Goal: Task Accomplishment & Management: Use online tool/utility

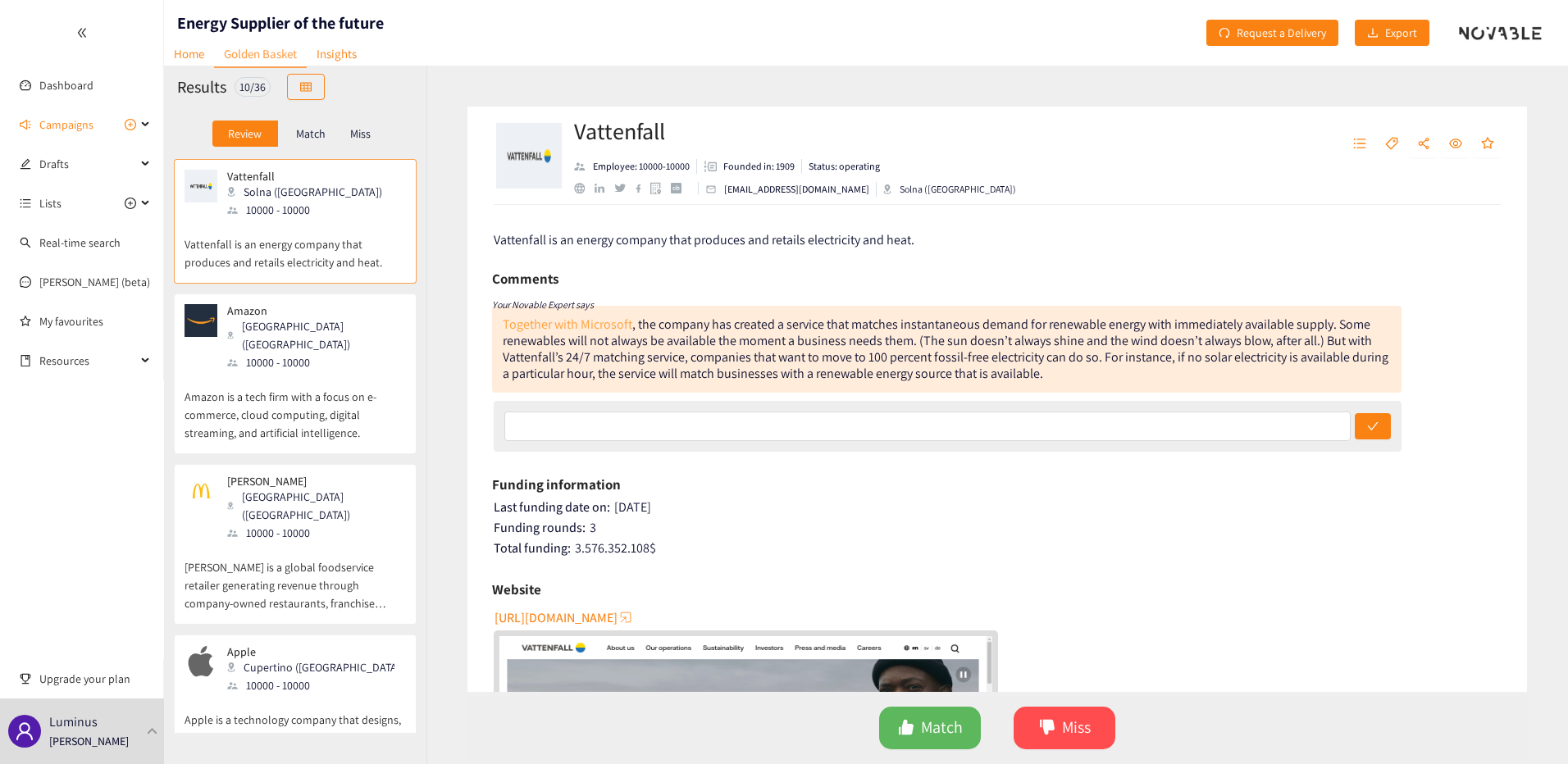
click at [588, 316] on link "Together with Microsoft" at bounding box center [567, 324] width 129 height 17
click at [963, 716] on button "Match" at bounding box center [930, 728] width 101 height 42
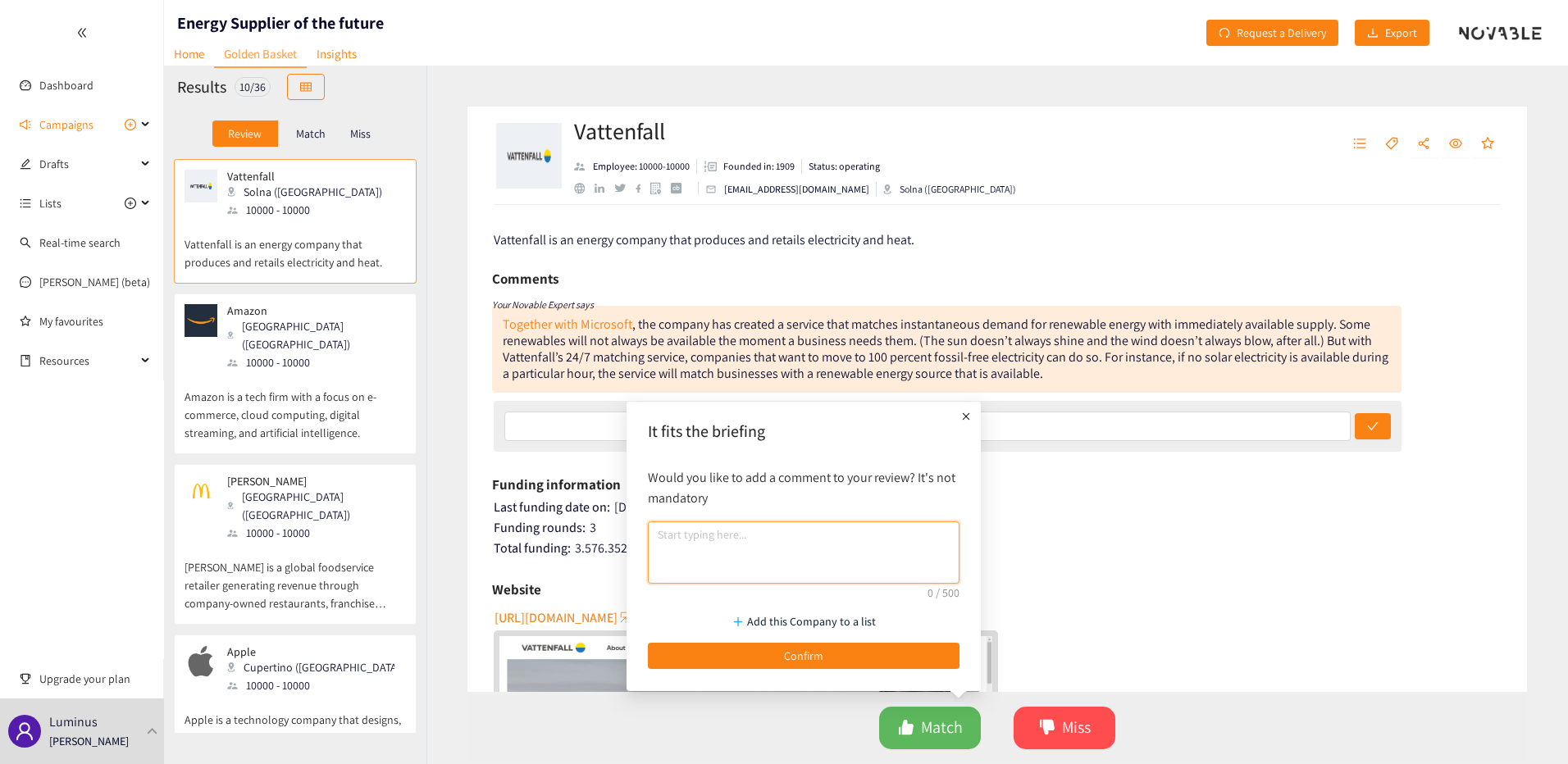
click at [829, 568] on textarea at bounding box center [803, 552] width 311 height 62
type textarea "top, interesting"
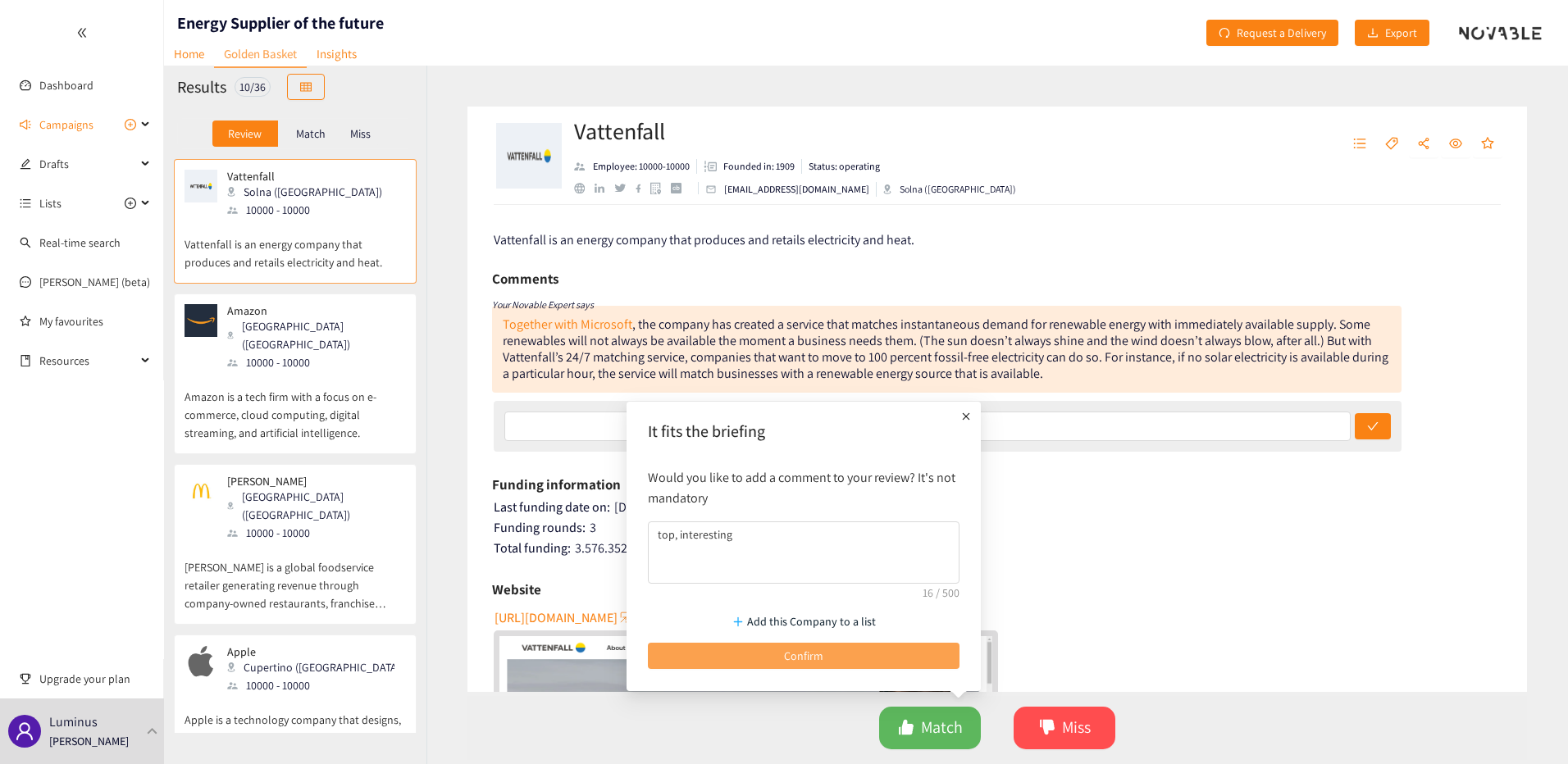
click at [814, 654] on span "Confirm" at bounding box center [803, 656] width 39 height 18
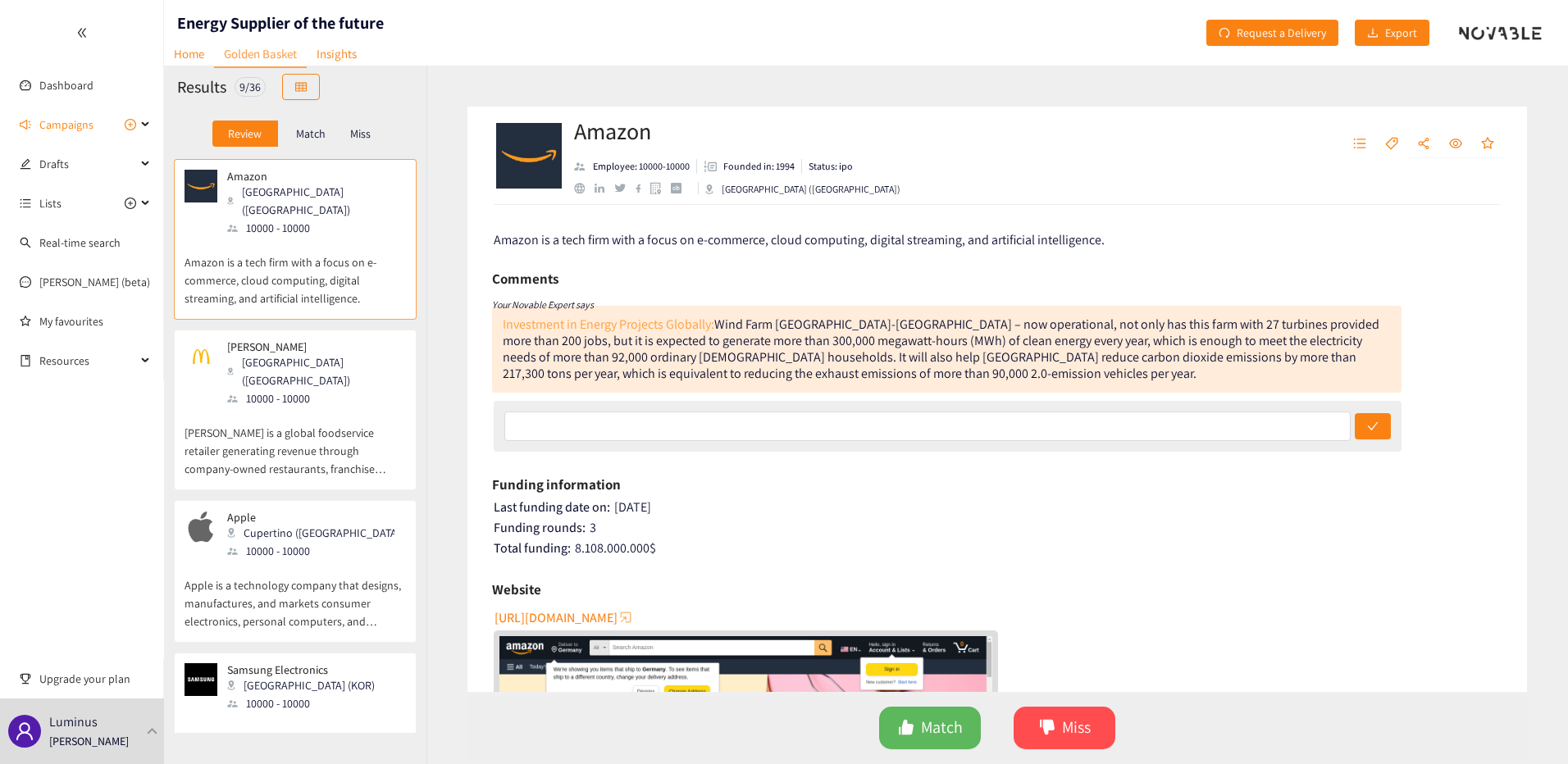
click at [591, 325] on link "Investment in Energy Projects Globally:" at bounding box center [609, 324] width 212 height 17
click at [968, 726] on button "Match" at bounding box center [930, 728] width 101 height 42
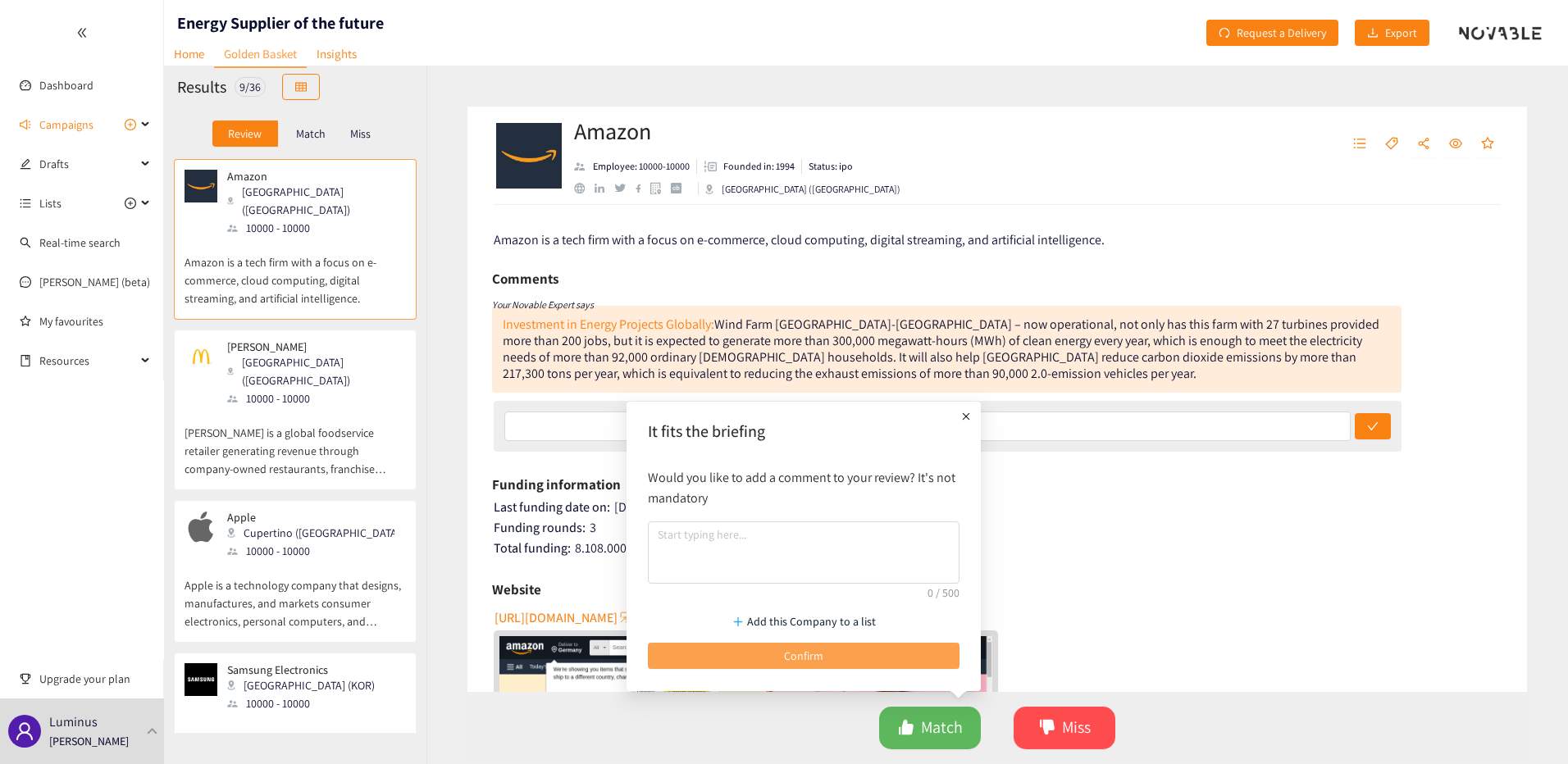
click at [908, 646] on button "Confirm" at bounding box center [803, 656] width 311 height 26
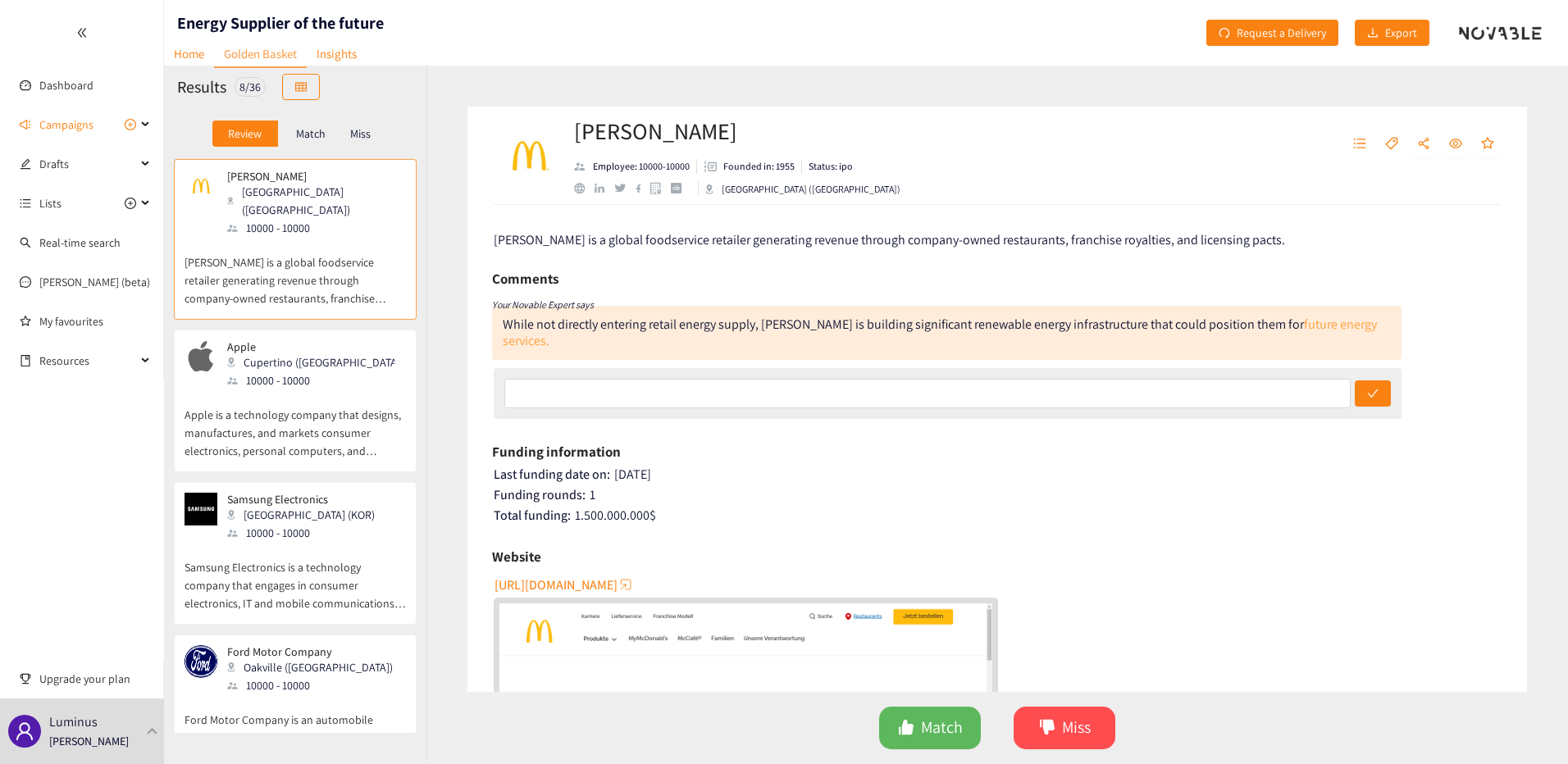
click at [1299, 324] on link "future energy services." at bounding box center [940, 332] width 874 height 34
click at [918, 729] on button "Match" at bounding box center [930, 728] width 101 height 42
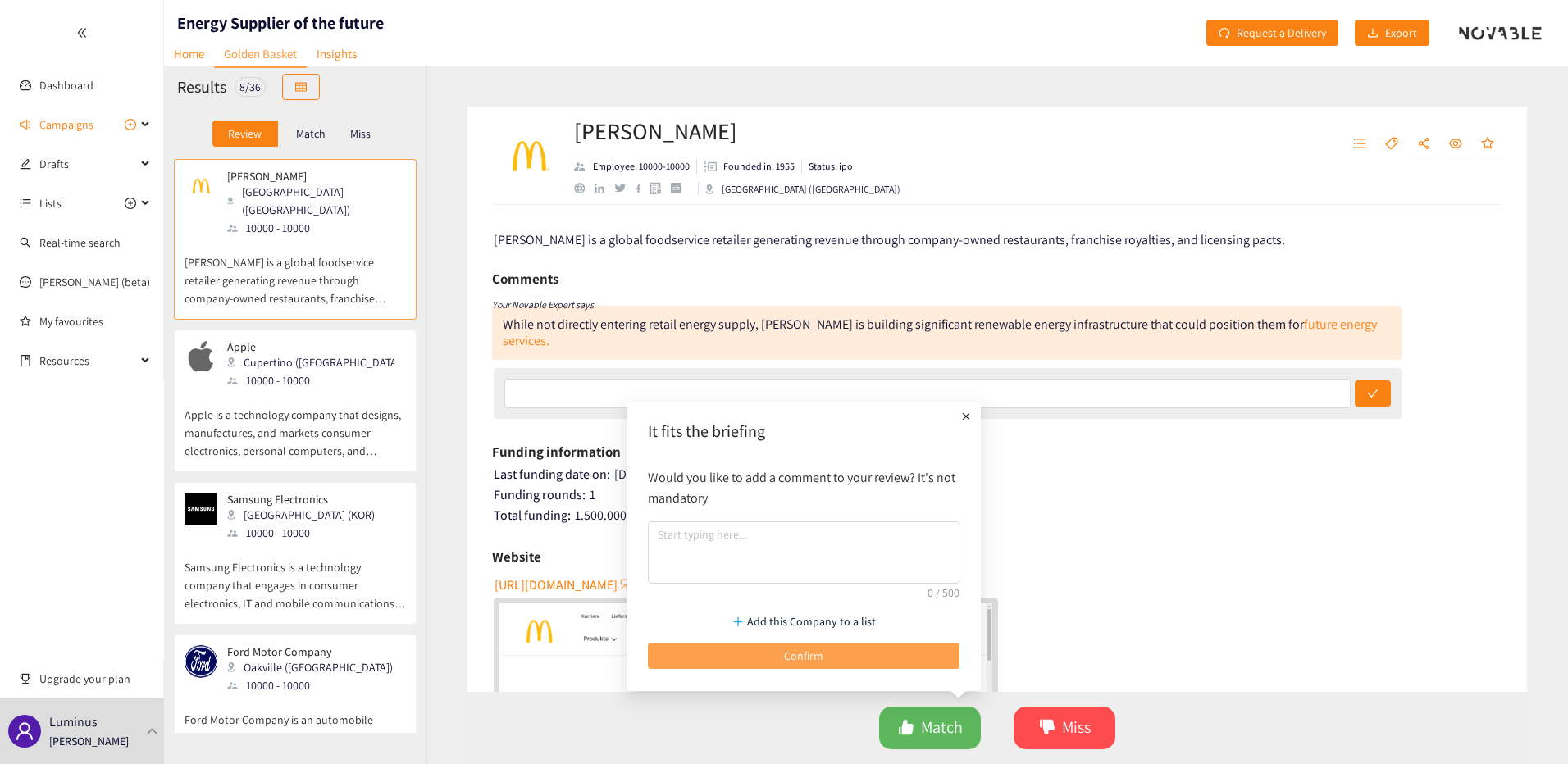
click at [789, 661] on span "Confirm" at bounding box center [803, 656] width 39 height 18
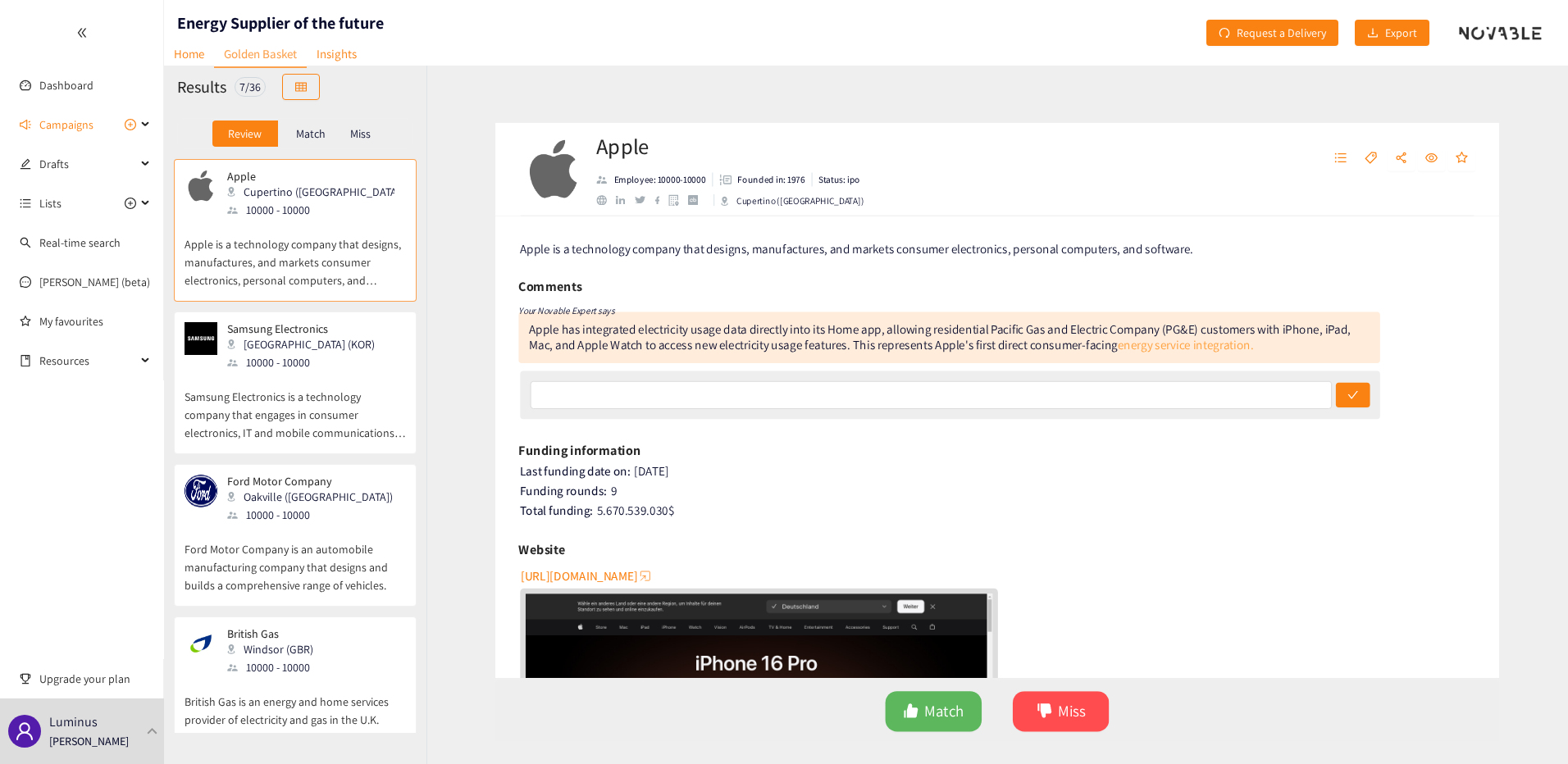
click at [1157, 340] on link "energy service integration." at bounding box center [1195, 341] width 143 height 17
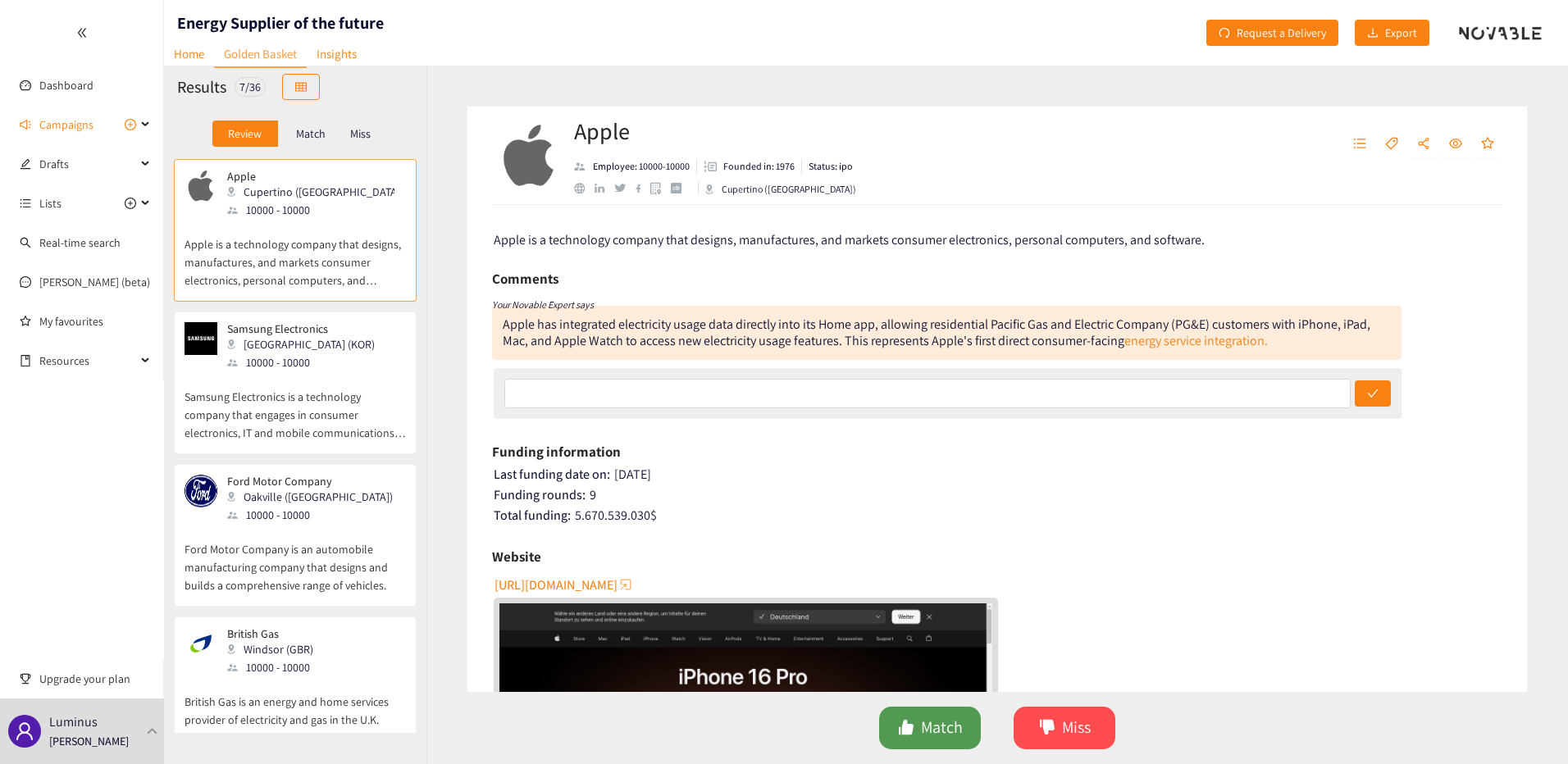
click at [931, 727] on span "Match" at bounding box center [942, 727] width 42 height 25
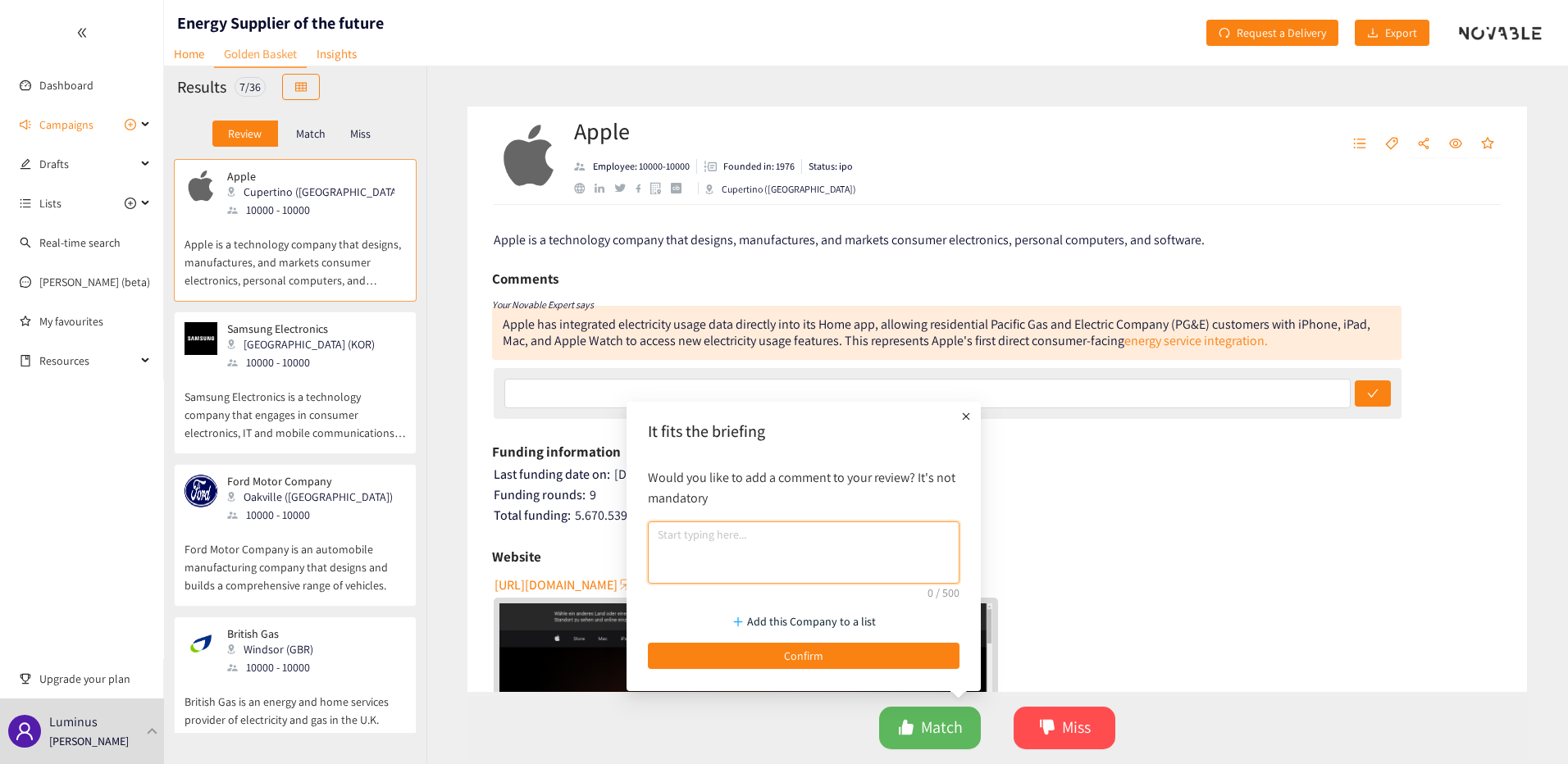
click at [761, 543] on textarea at bounding box center [803, 552] width 311 height 62
type textarea "top!"
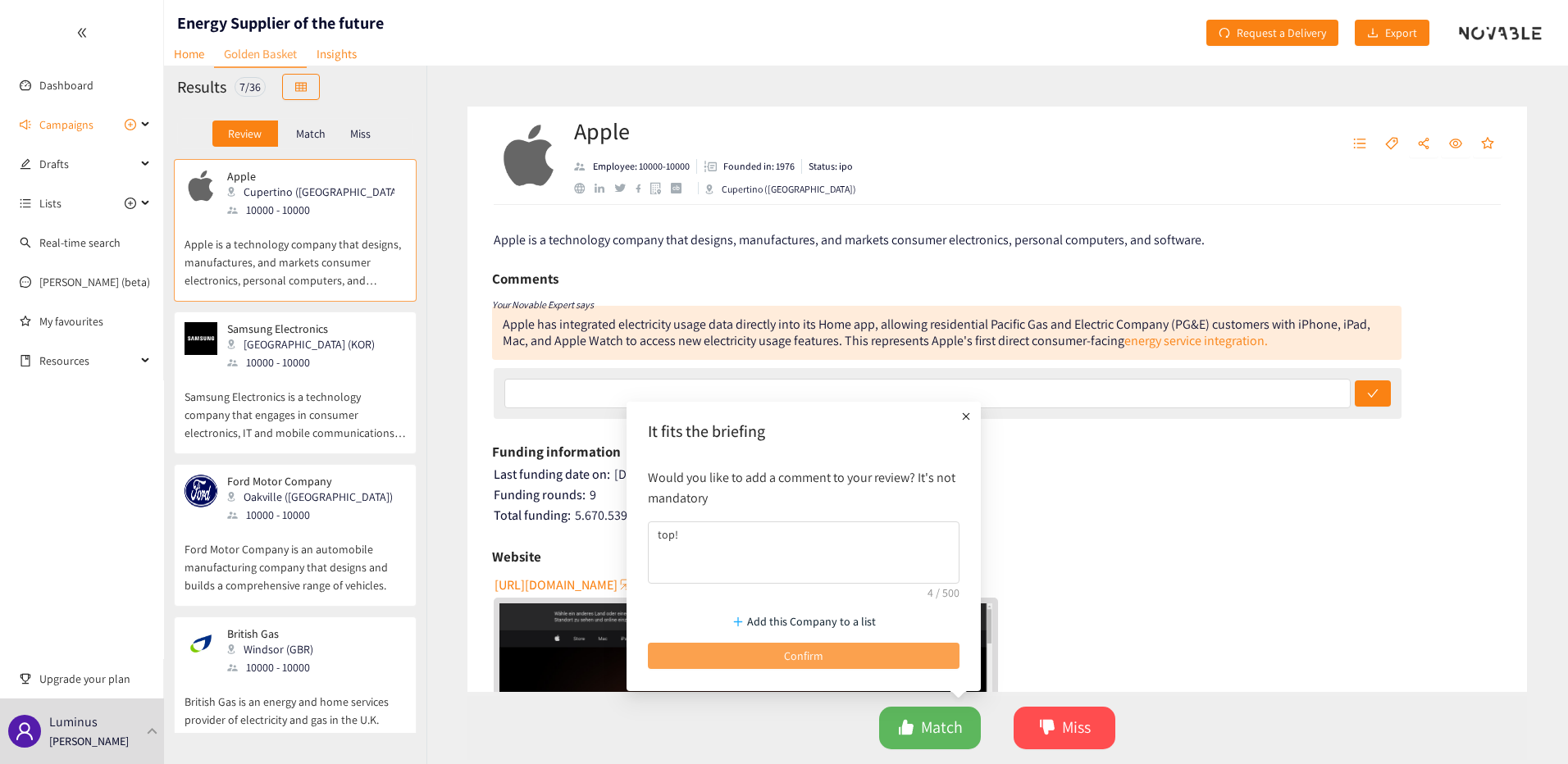
click at [830, 656] on button "Confirm" at bounding box center [803, 656] width 311 height 26
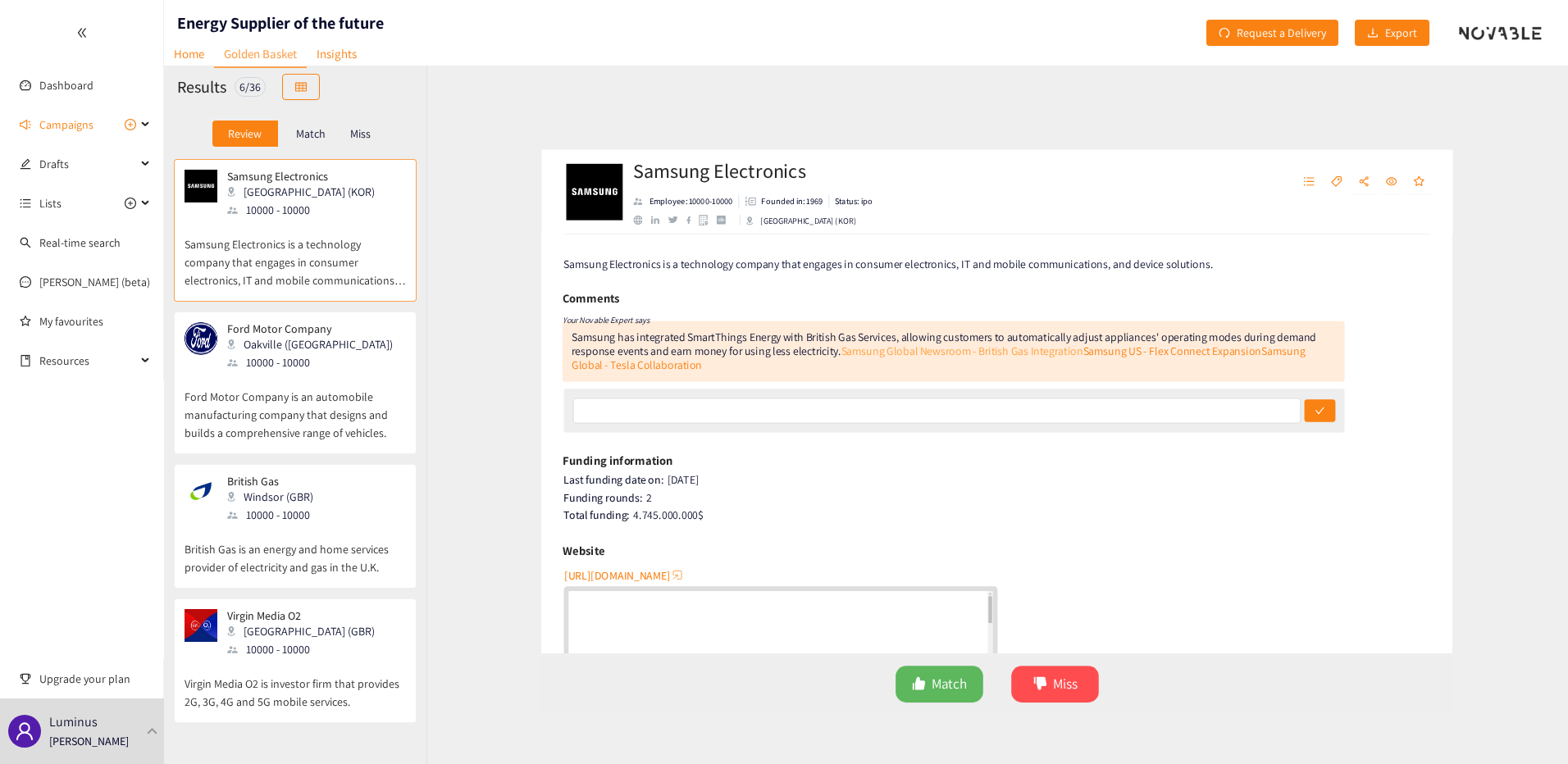
click at [920, 337] on link "Samsung Global Newsroom - British Gas Integration" at bounding box center [957, 341] width 281 height 17
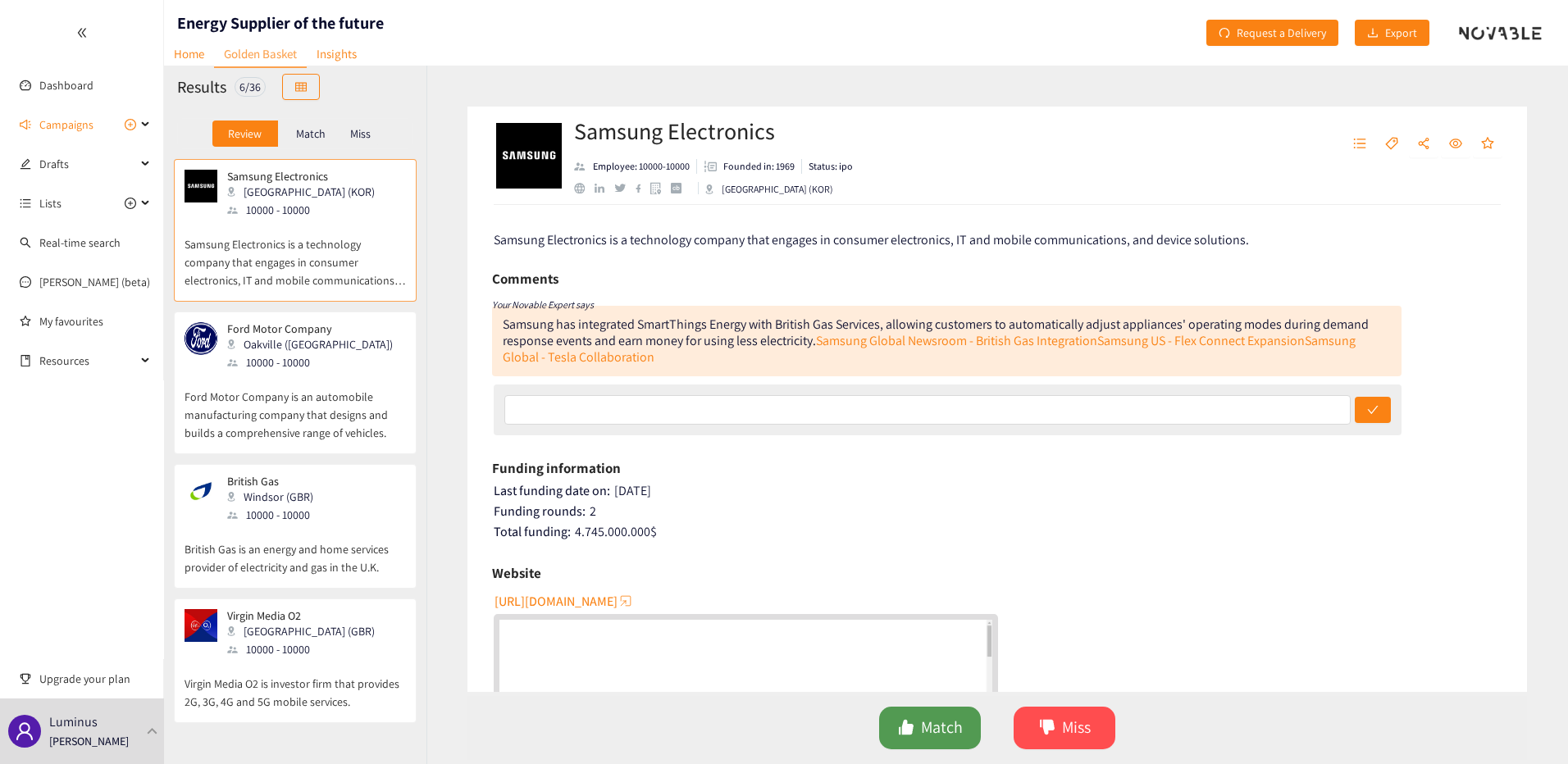
click at [967, 726] on button "Match" at bounding box center [930, 728] width 101 height 42
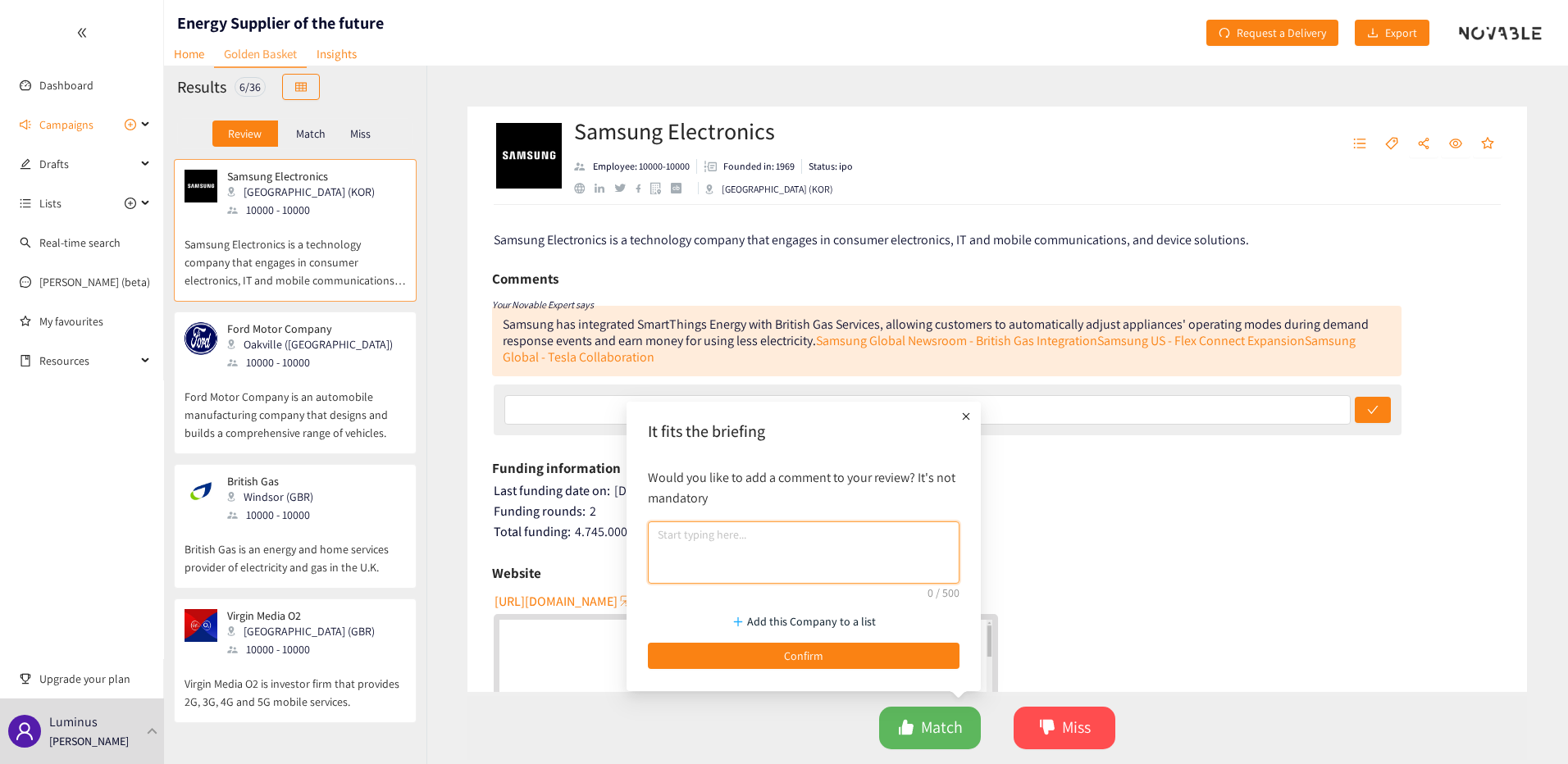
click at [826, 555] on textarea at bounding box center [803, 552] width 311 height 62
type textarea "top"
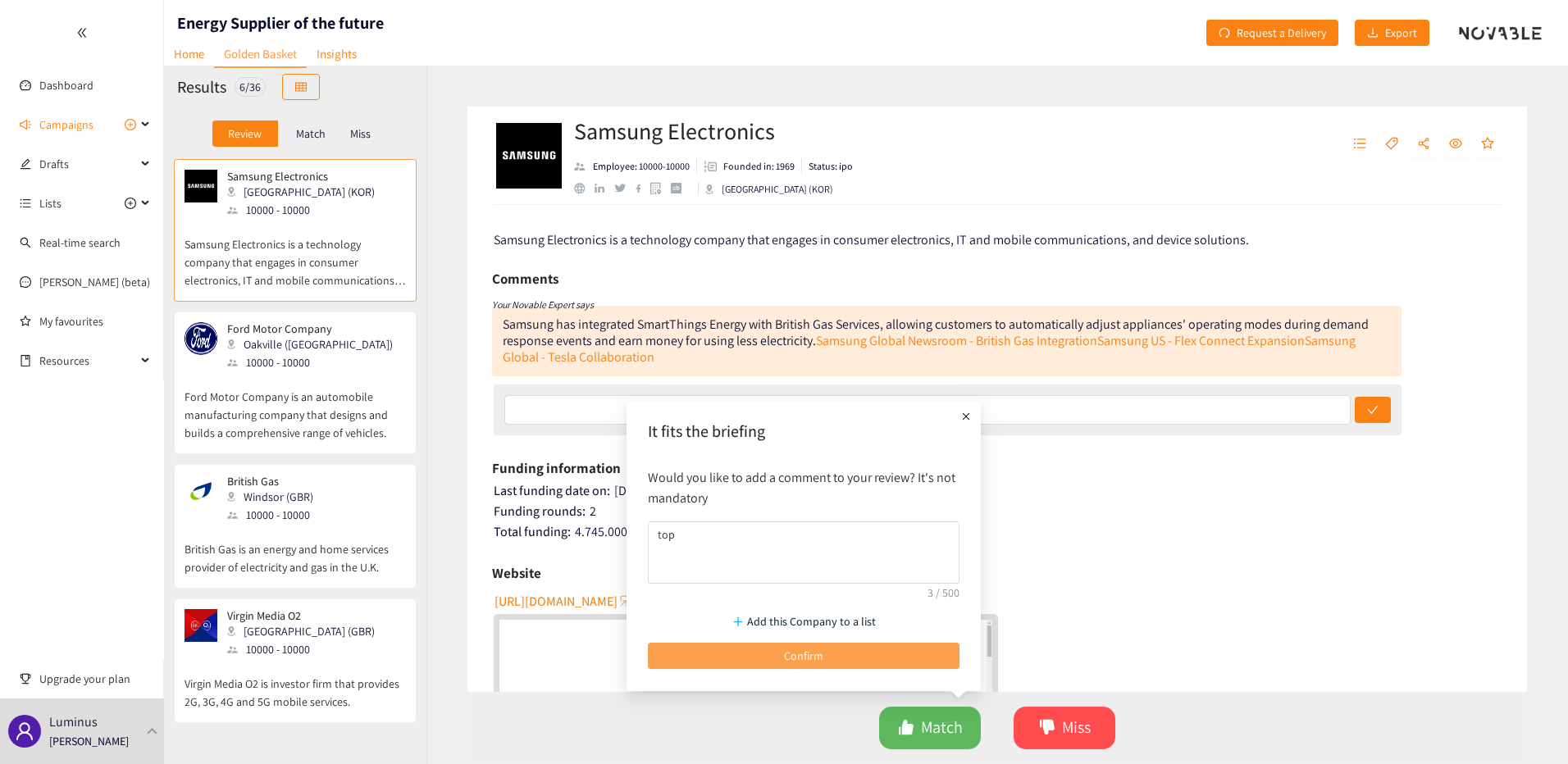
click at [809, 655] on span "Confirm" at bounding box center [803, 656] width 39 height 18
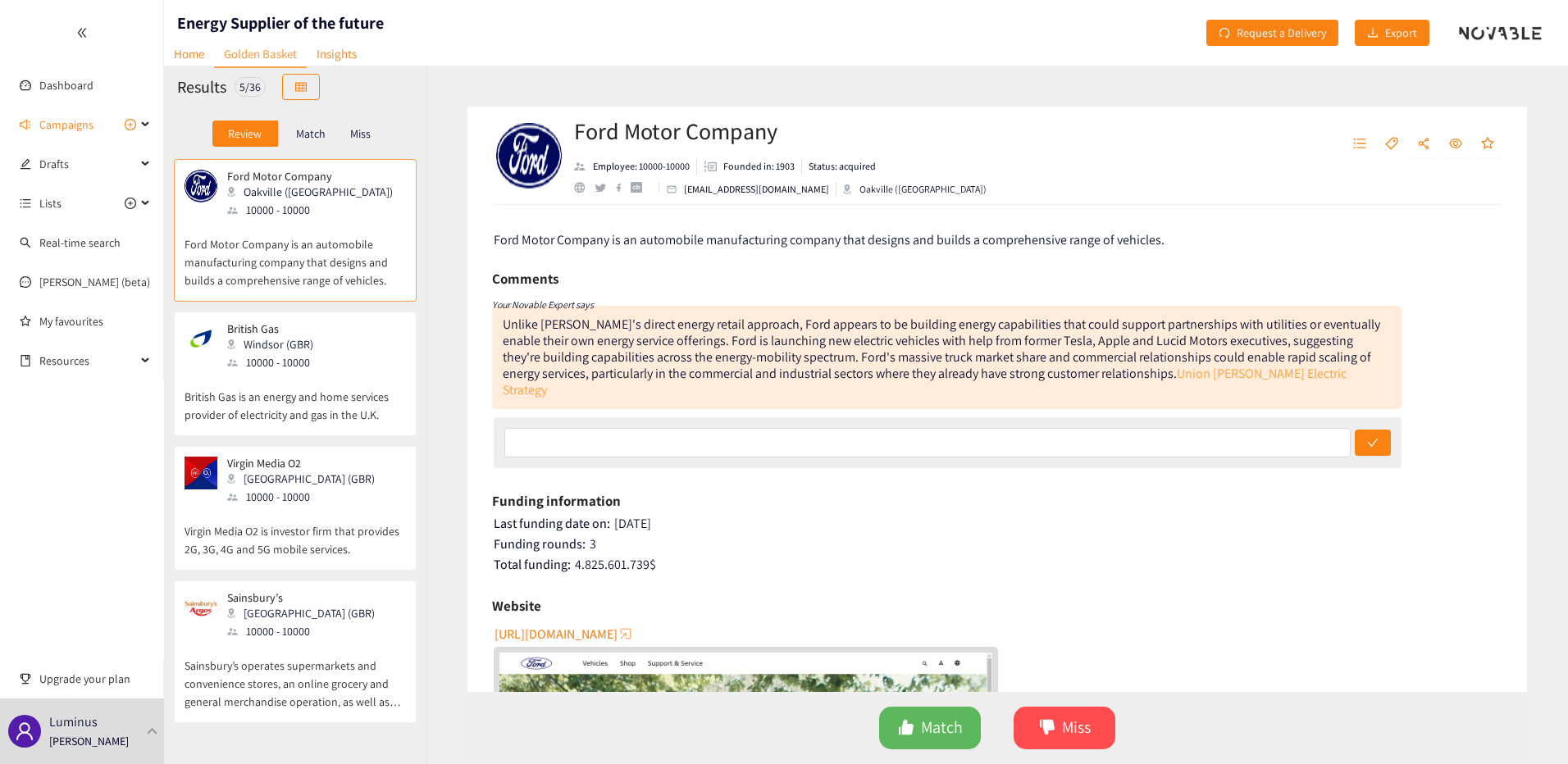
click at [1150, 373] on link "Union [PERSON_NAME] Electric Strategy" at bounding box center [924, 382] width 844 height 34
click at [951, 724] on span "Match" at bounding box center [942, 727] width 42 height 25
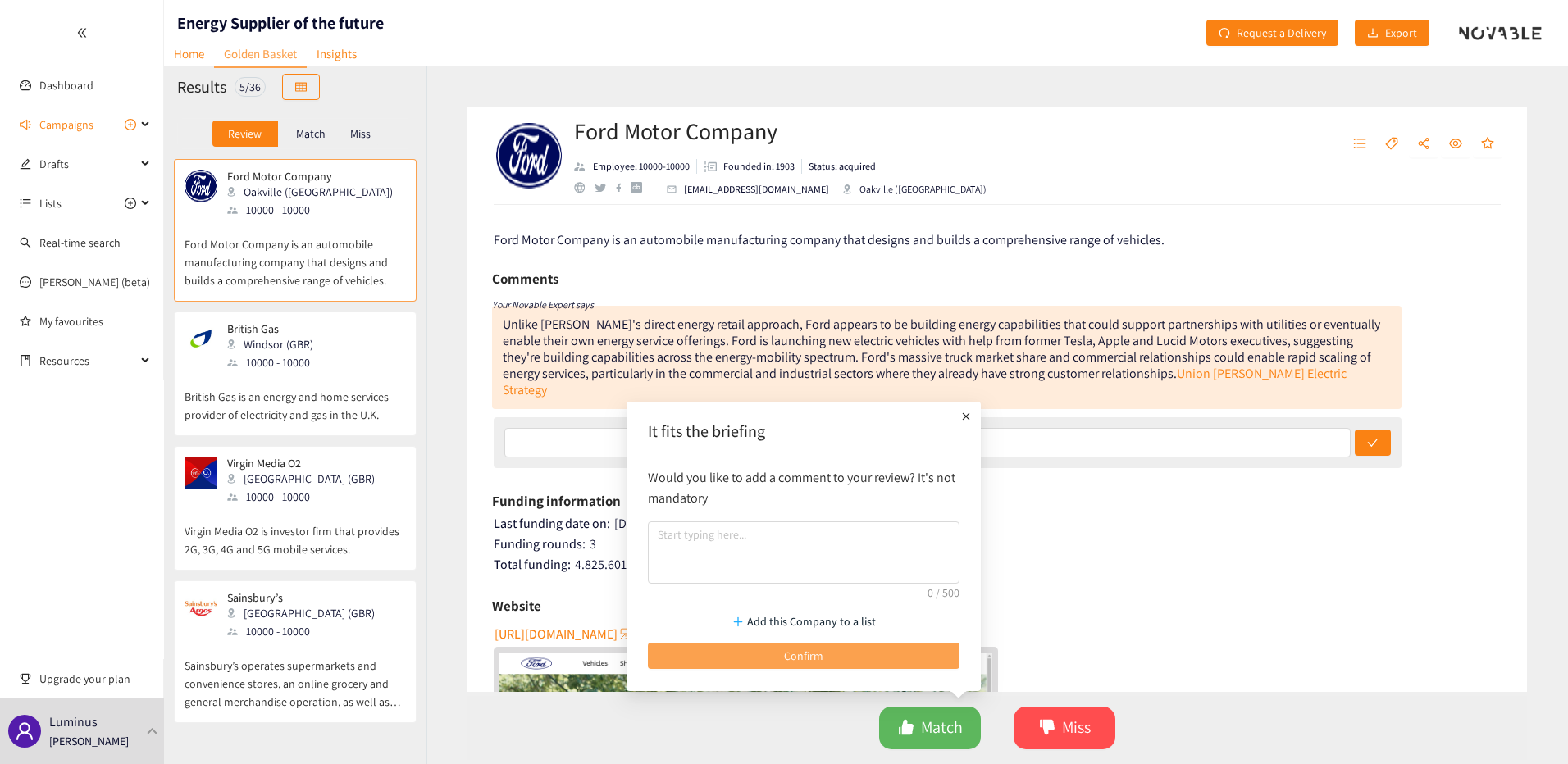
click at [874, 654] on button "Confirm" at bounding box center [803, 656] width 311 height 26
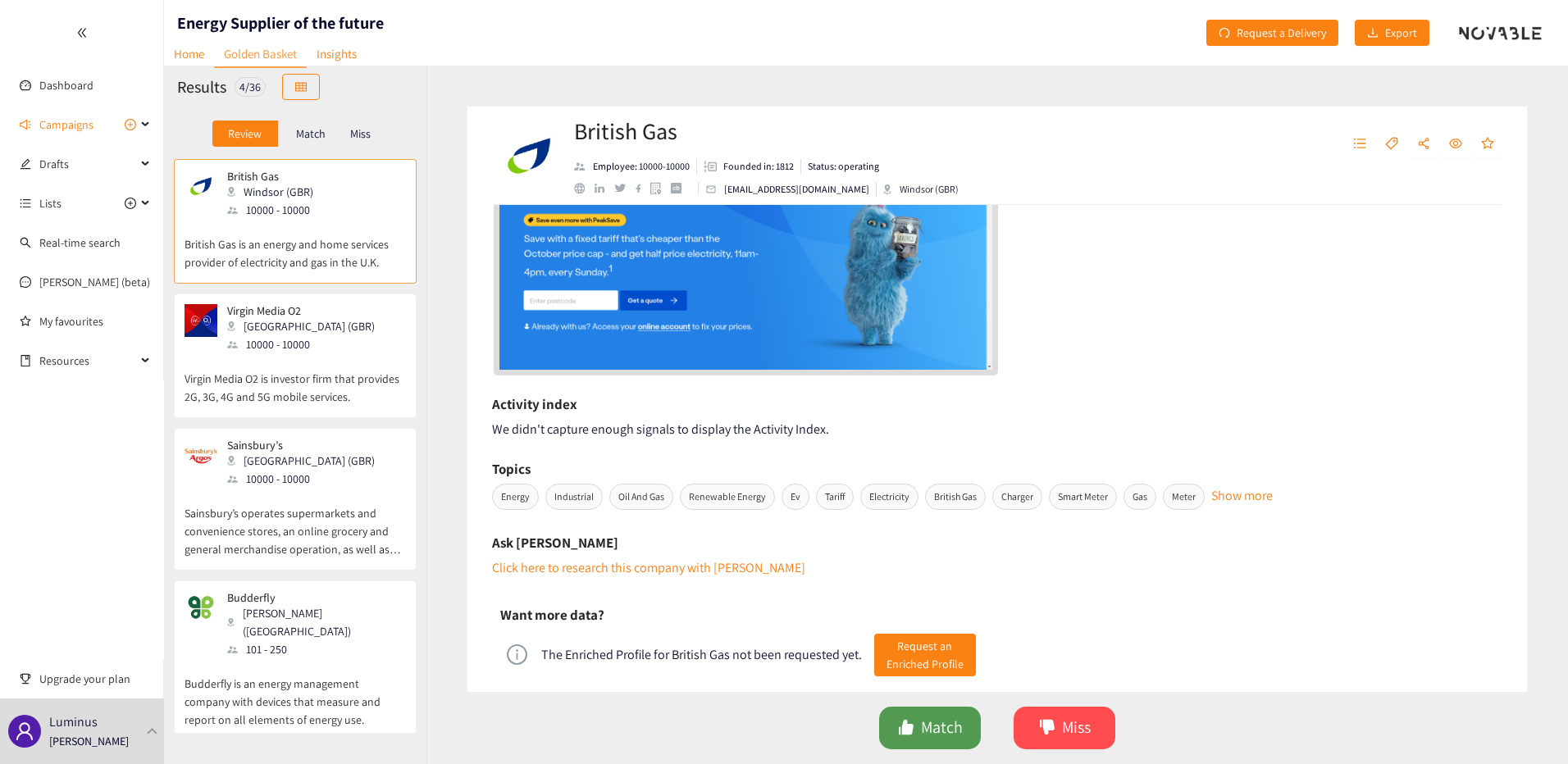
scroll to position [410, 0]
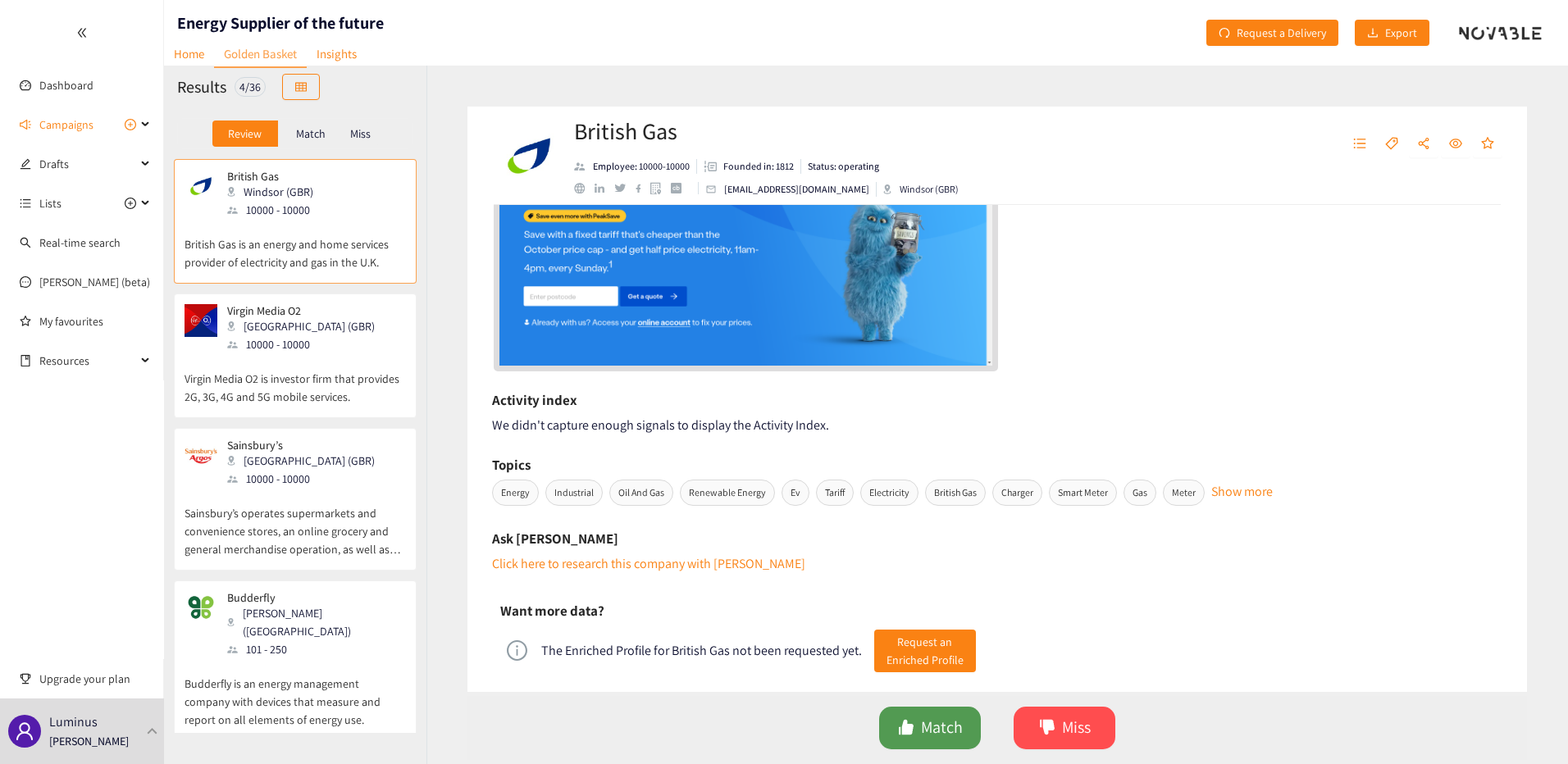
click at [936, 735] on span "Match" at bounding box center [942, 727] width 42 height 25
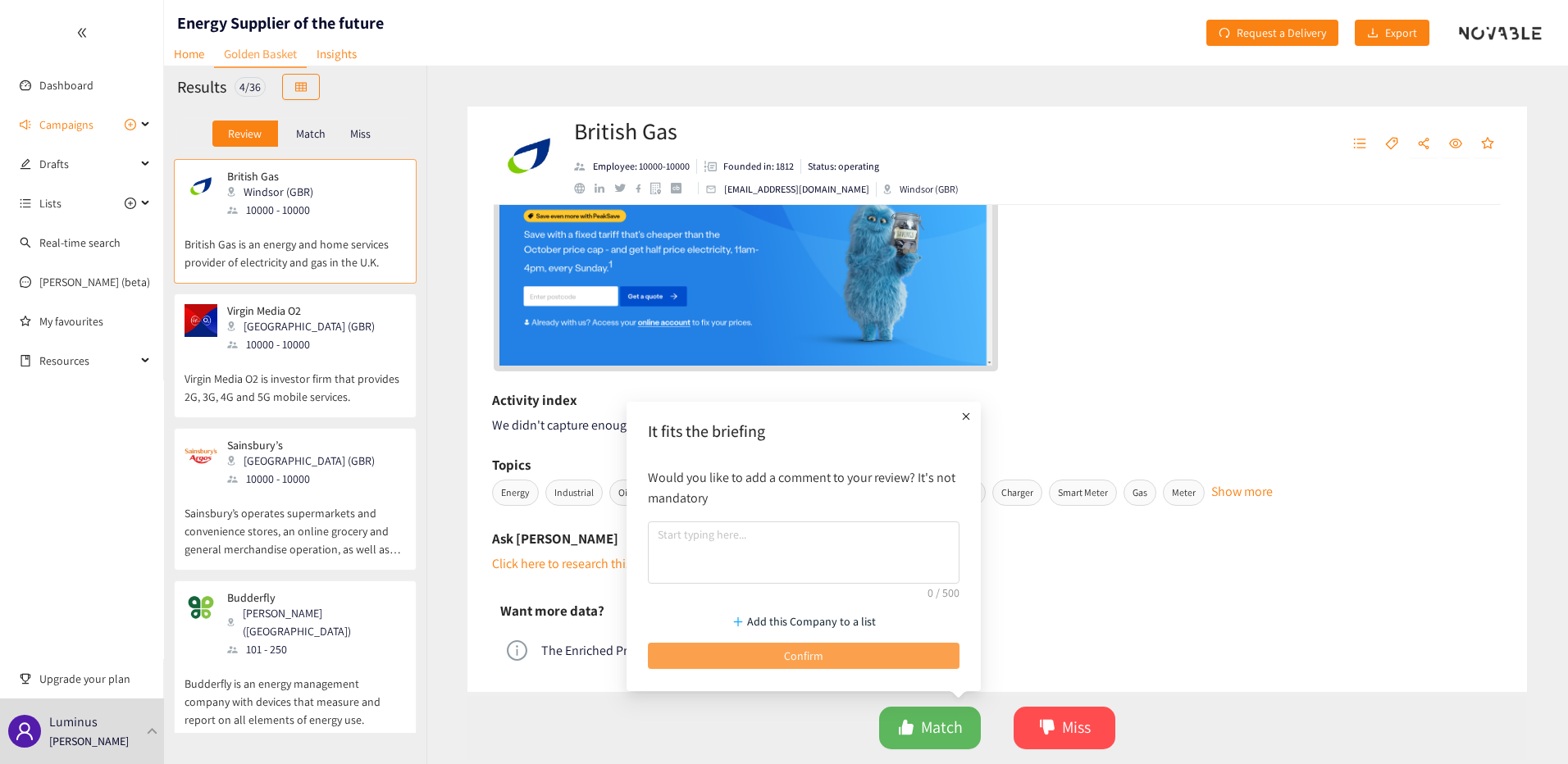
click at [861, 661] on button "Confirm" at bounding box center [803, 656] width 311 height 26
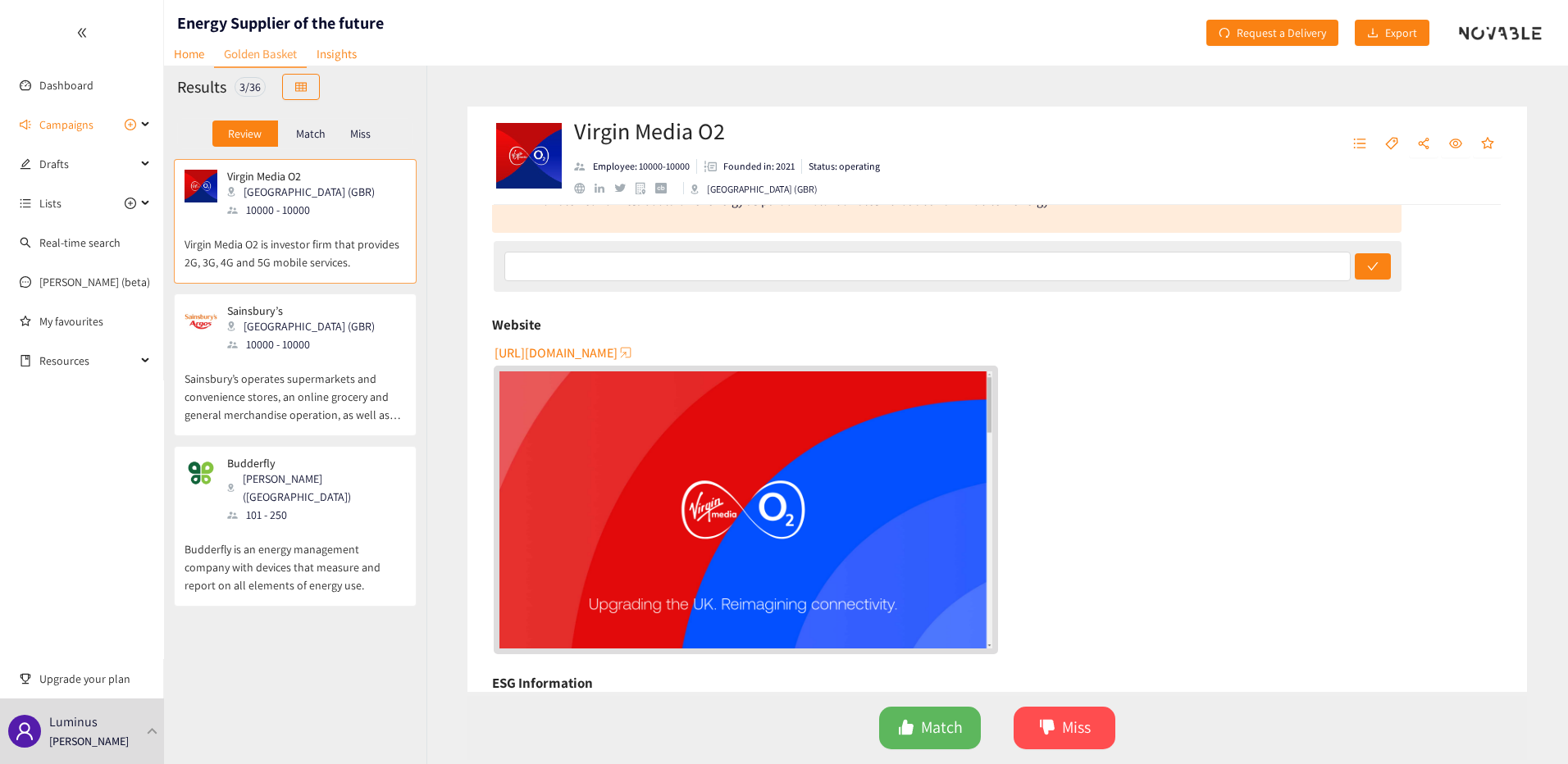
scroll to position [246, 0]
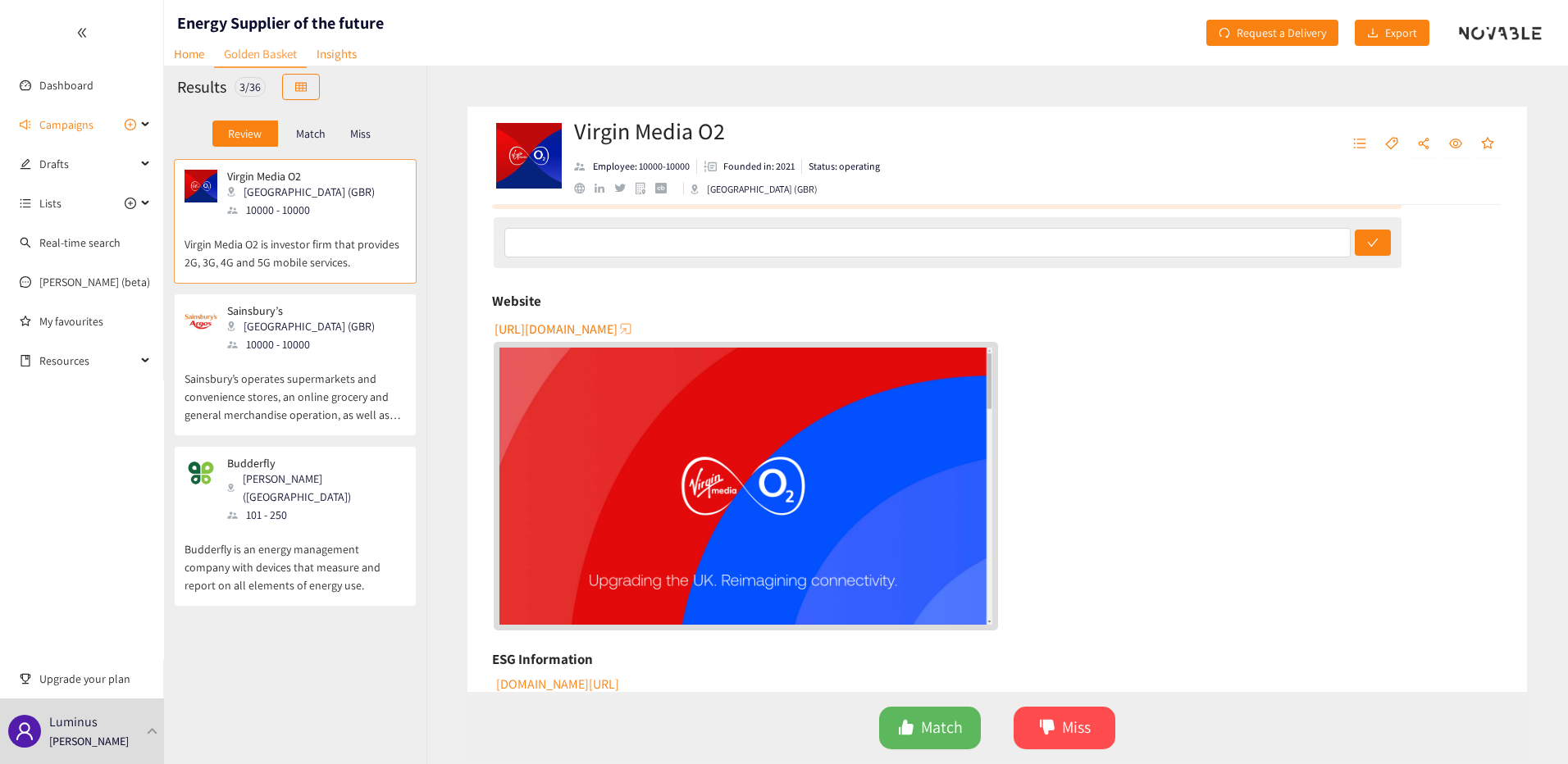
click at [571, 323] on span "[URL][DOMAIN_NAME]" at bounding box center [556, 330] width 123 height 21
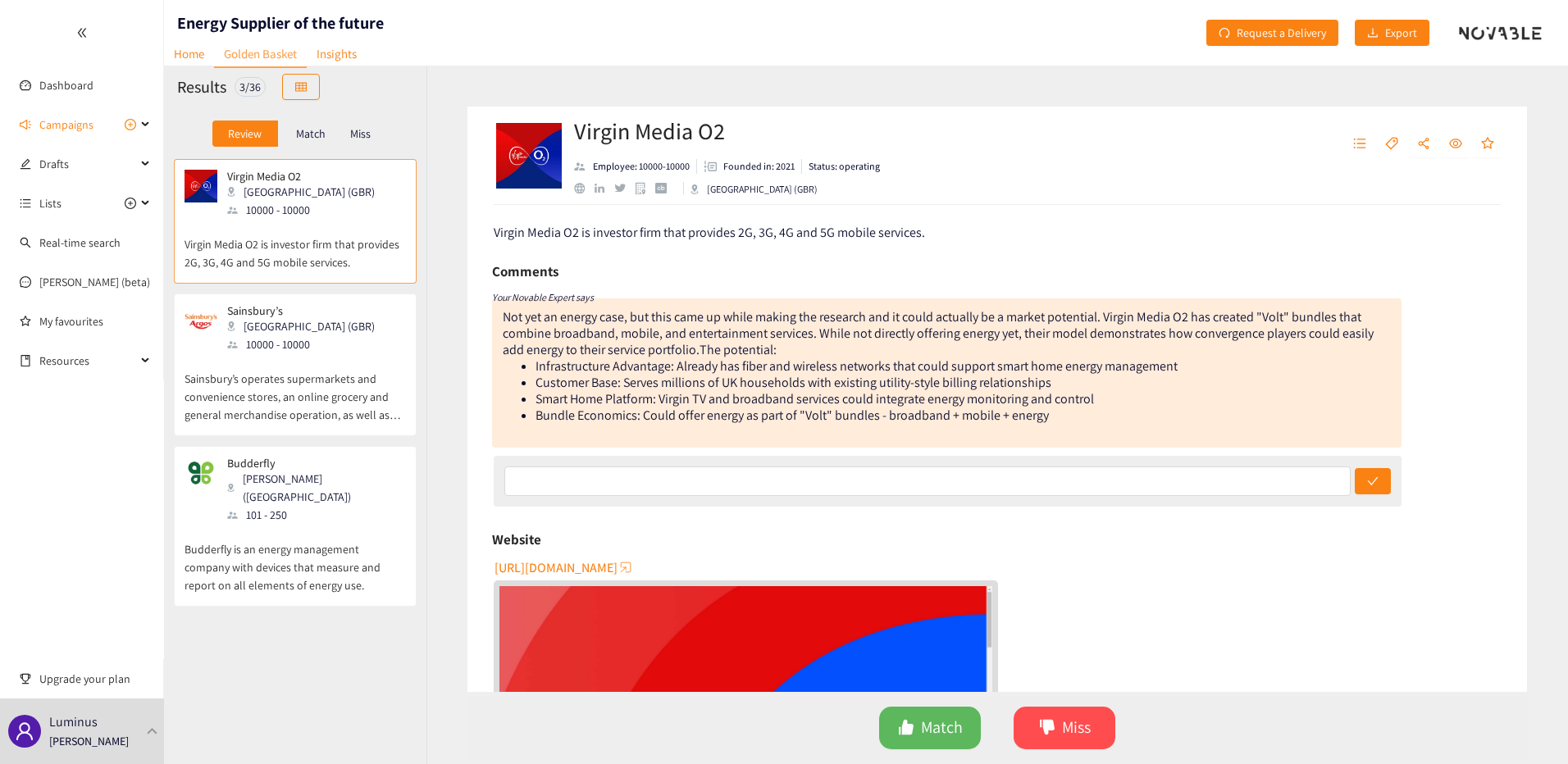
scroll to position [0, 0]
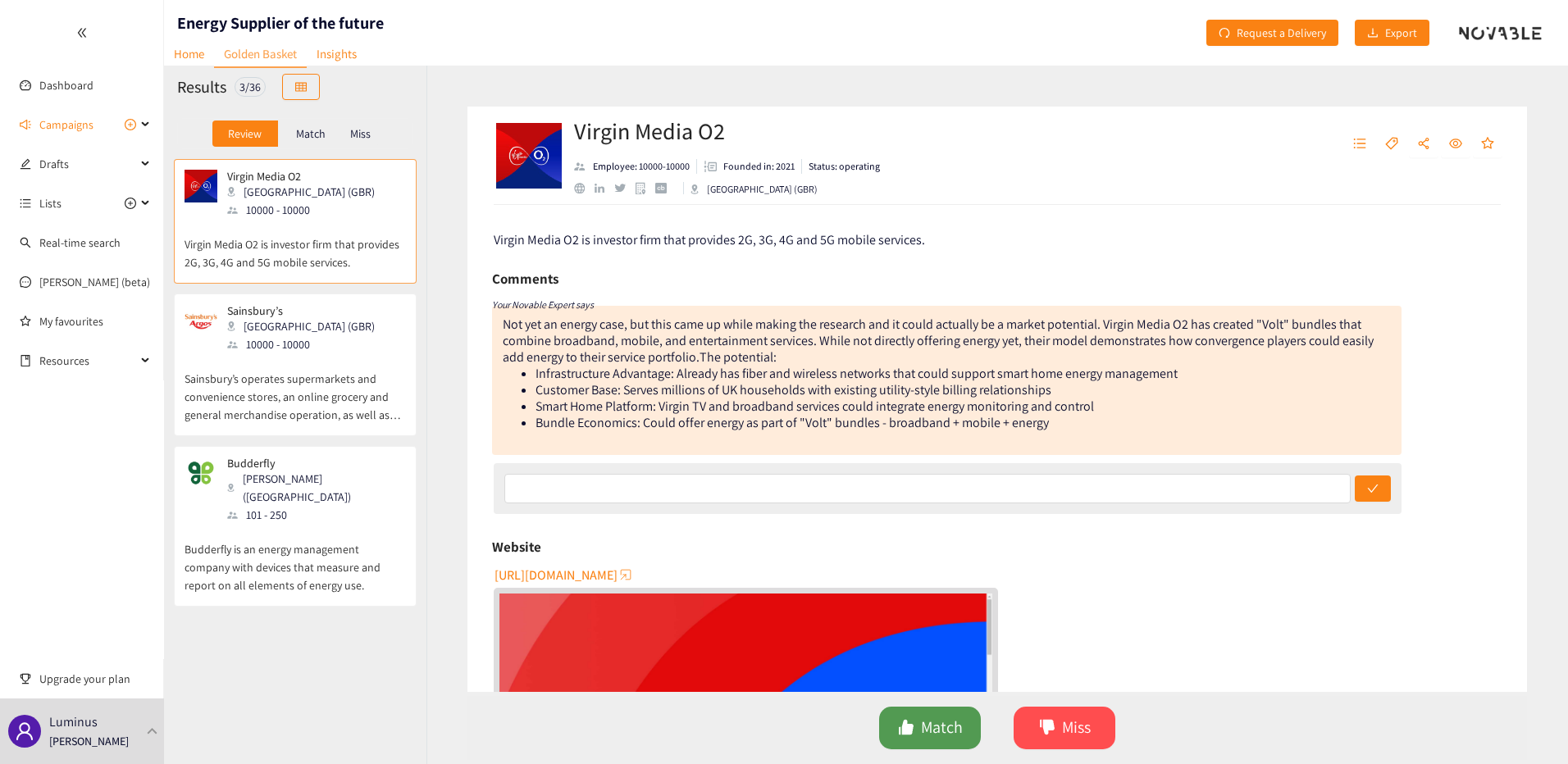
click at [926, 741] on span "Match" at bounding box center [942, 727] width 42 height 25
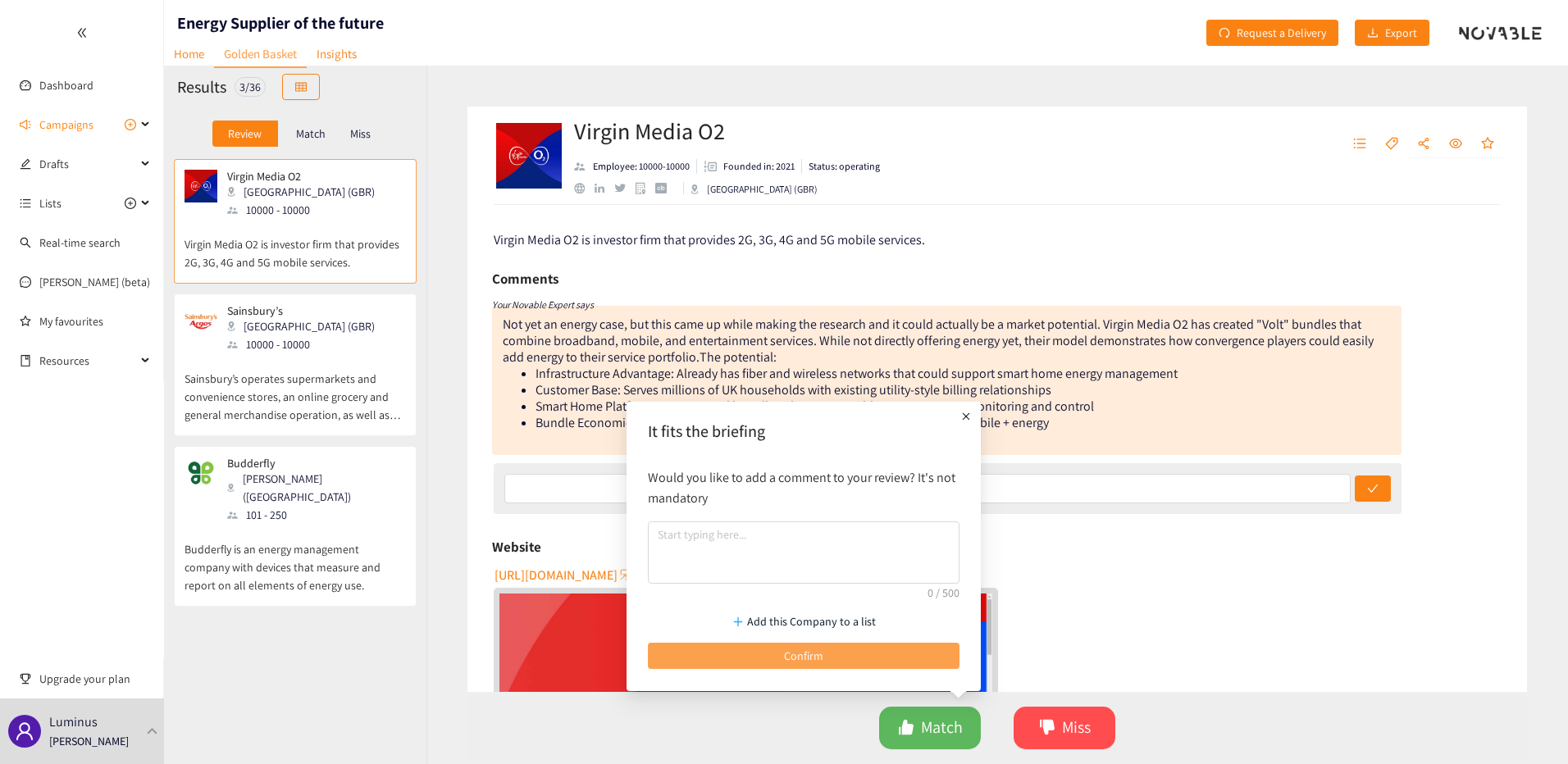
click at [892, 645] on button "Confirm" at bounding box center [803, 656] width 311 height 26
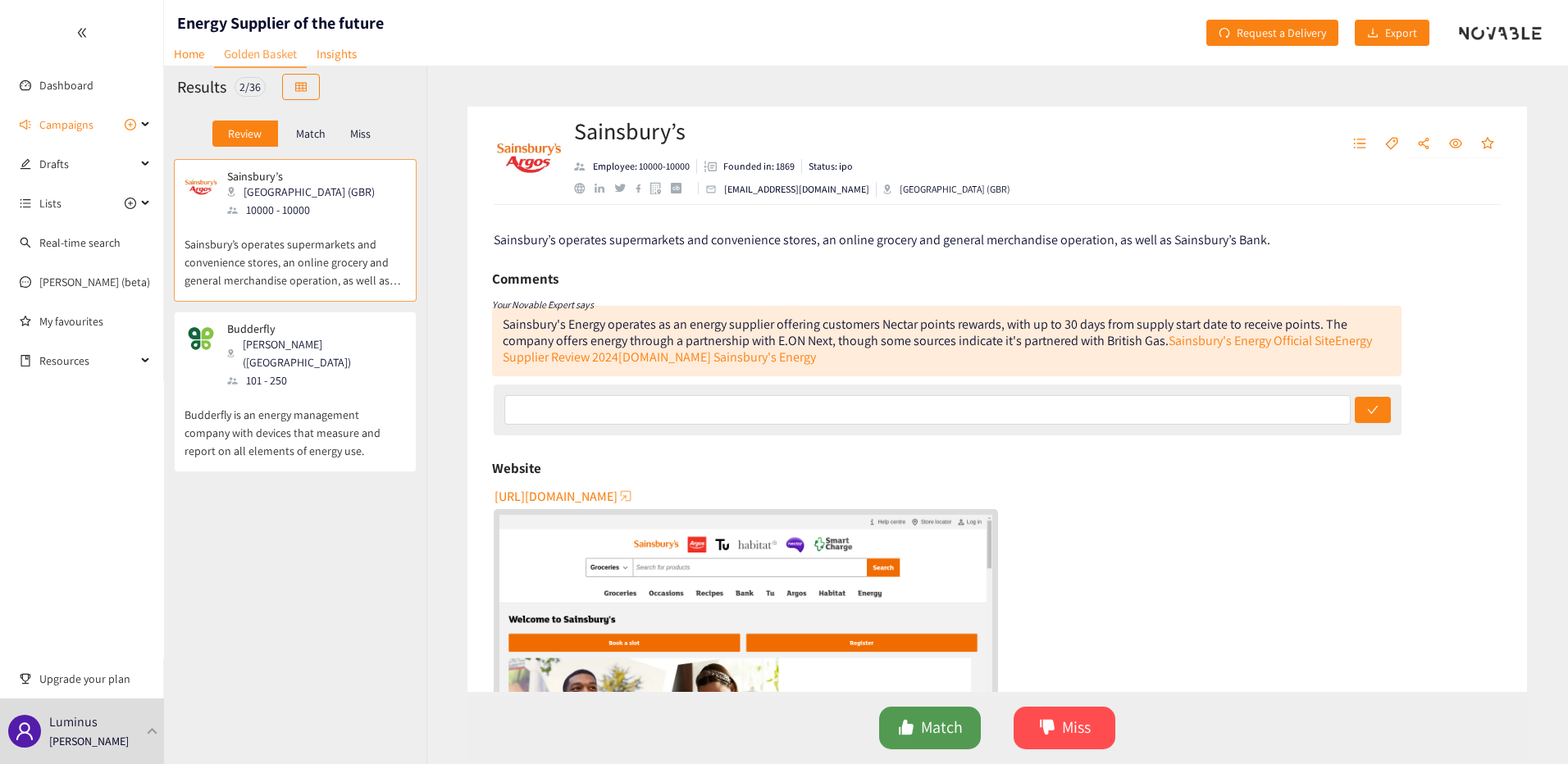
drag, startPoint x: 929, startPoint y: 732, endPoint x: 924, endPoint y: 713, distance: 19.6
click at [929, 732] on span "Match" at bounding box center [942, 727] width 42 height 25
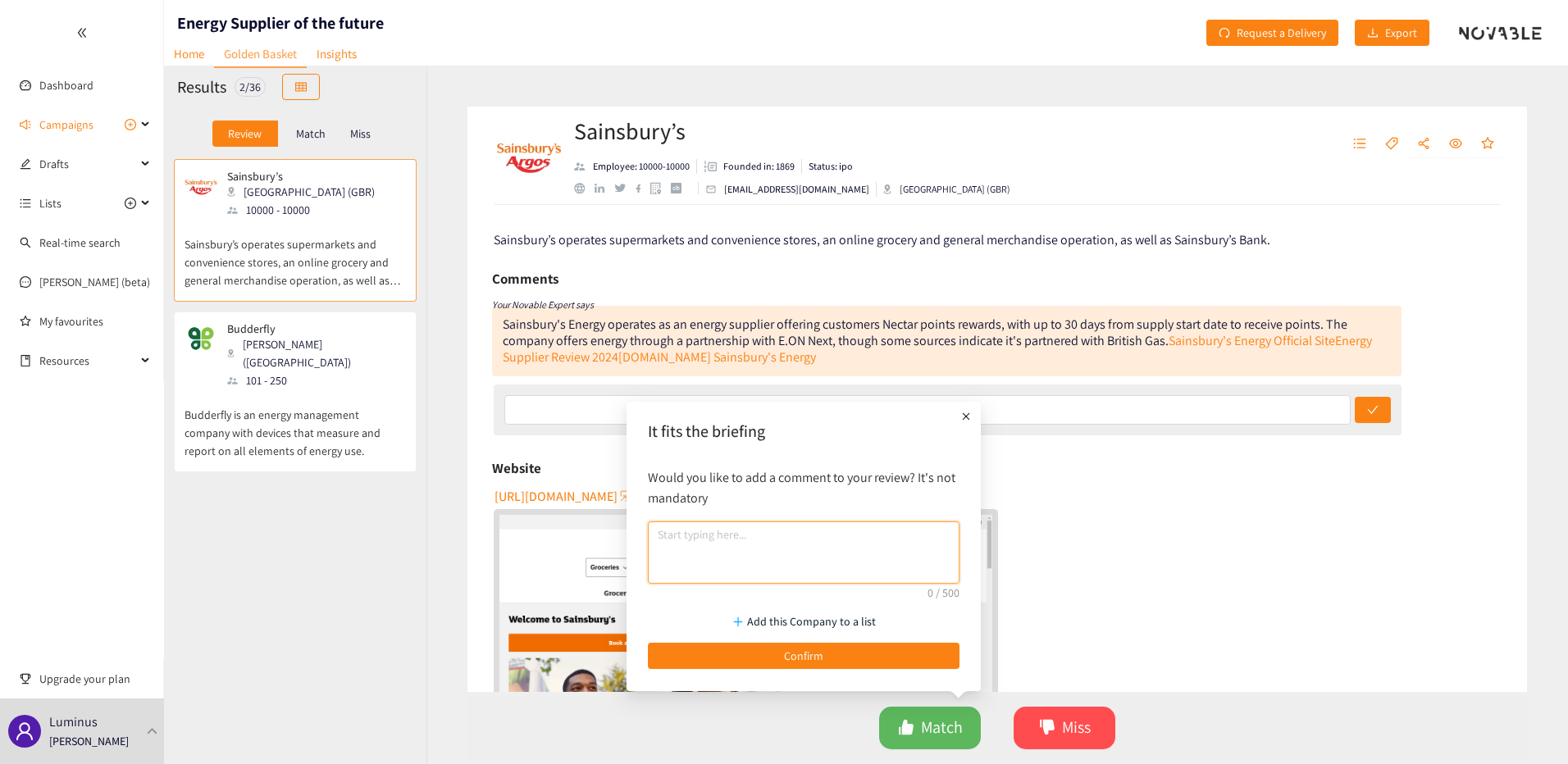
click at [838, 571] on textarea at bounding box center [803, 552] width 311 height 62
type textarea "top"
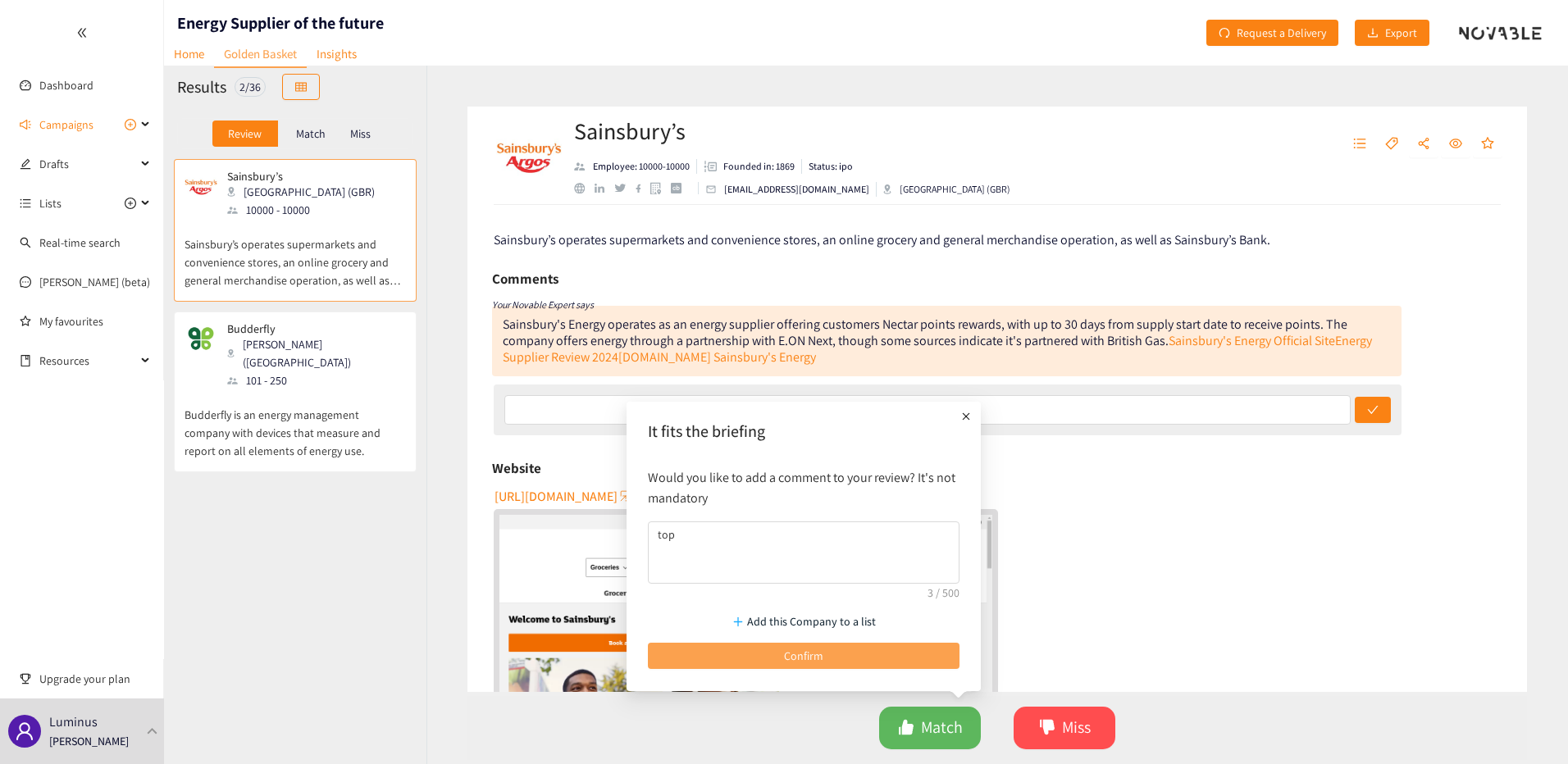
click at [840, 656] on button "Confirm" at bounding box center [803, 656] width 311 height 26
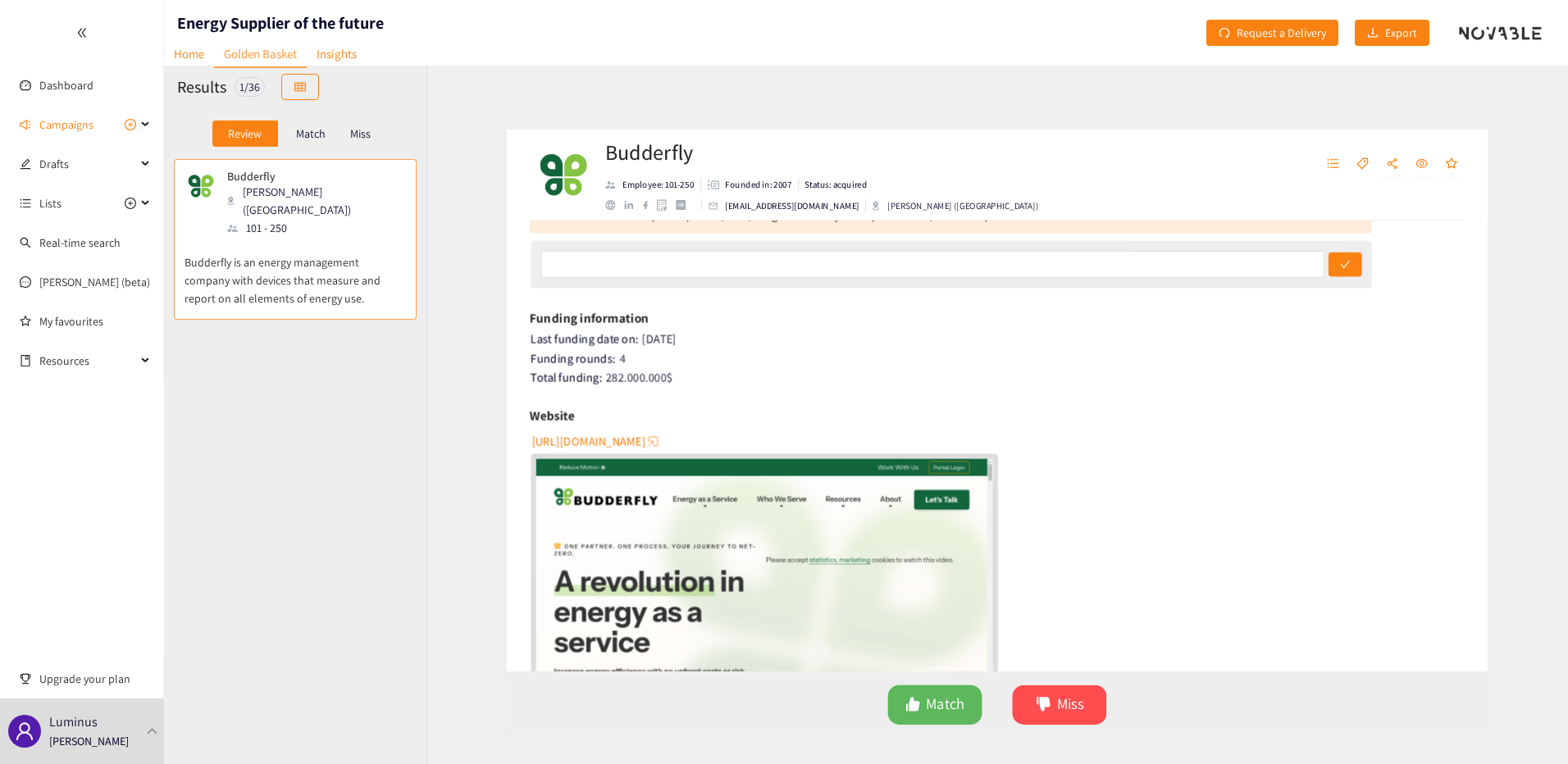
scroll to position [410, 0]
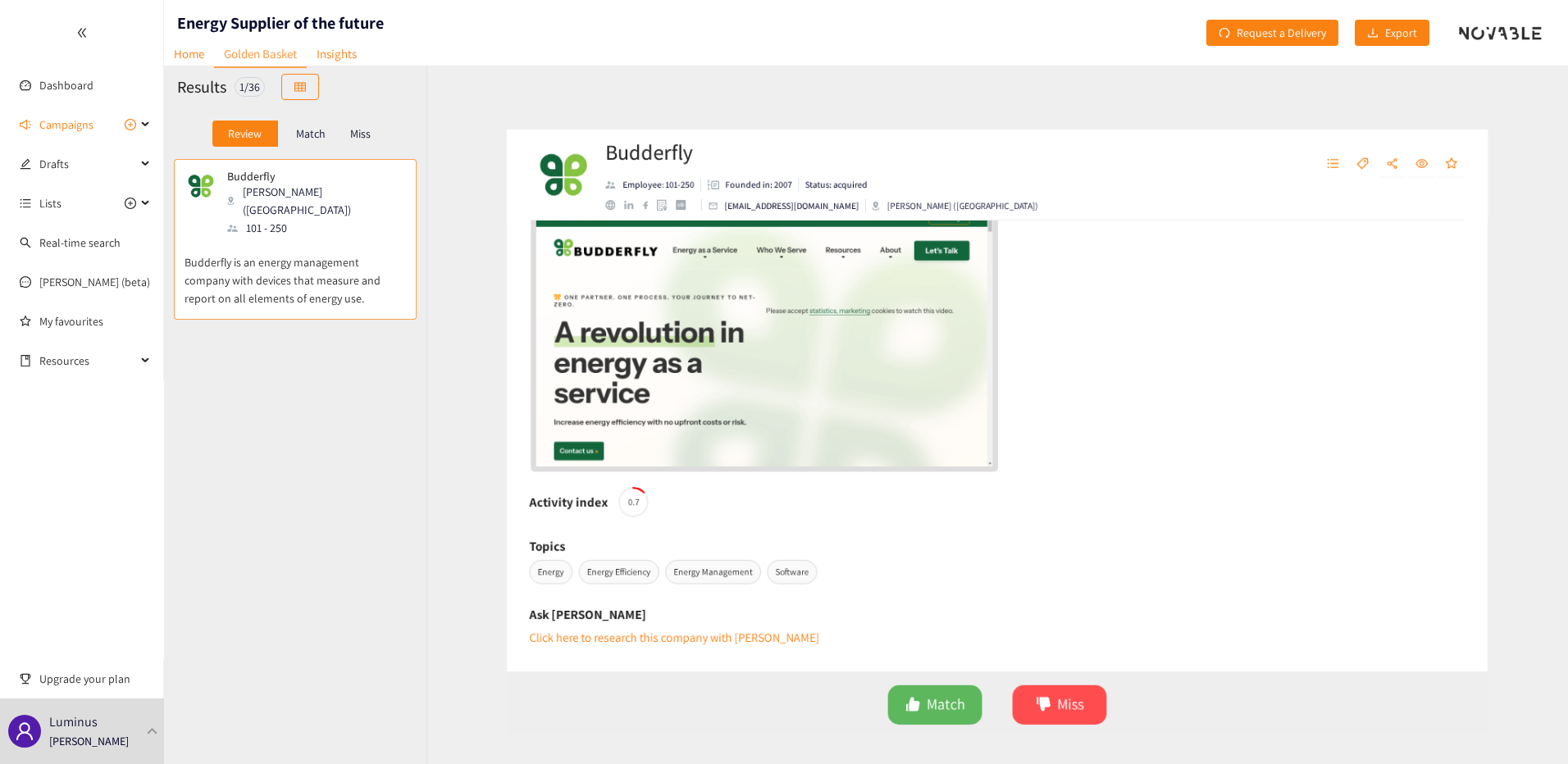
click at [561, 446] on img "website" at bounding box center [746, 332] width 493 height 278
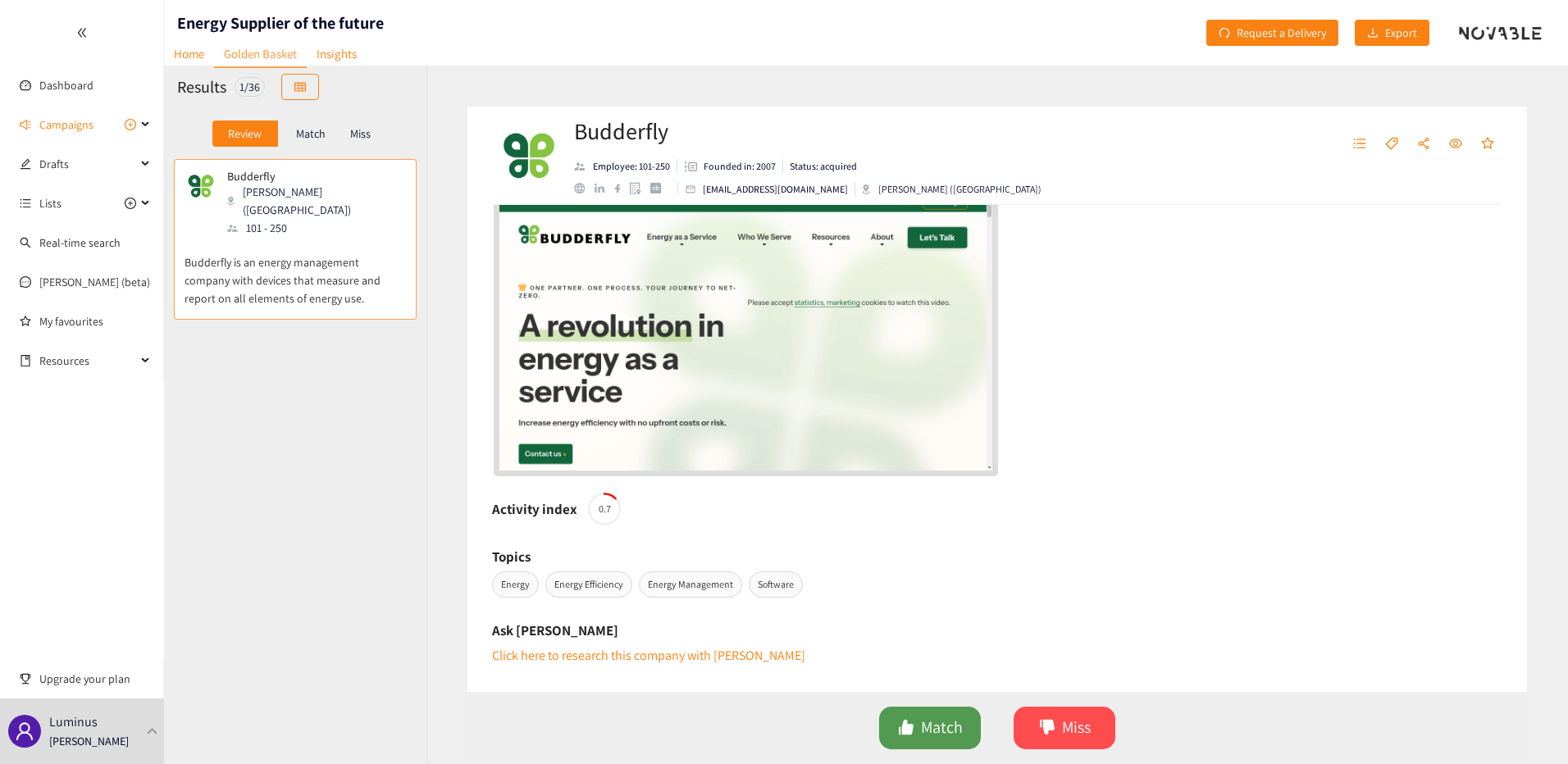
click at [943, 729] on span "Match" at bounding box center [942, 727] width 42 height 25
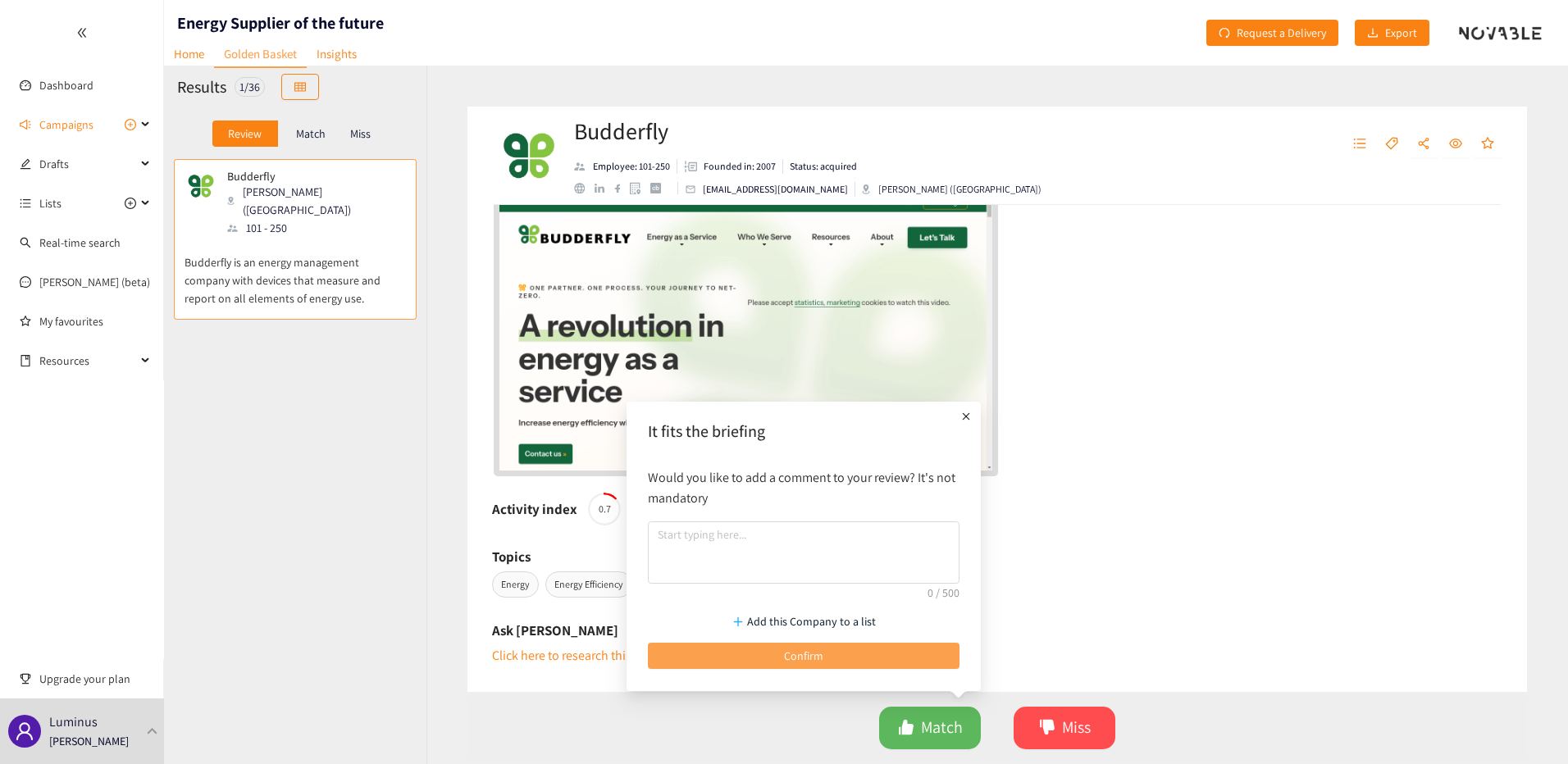
click at [879, 656] on button "Confirm" at bounding box center [803, 656] width 311 height 26
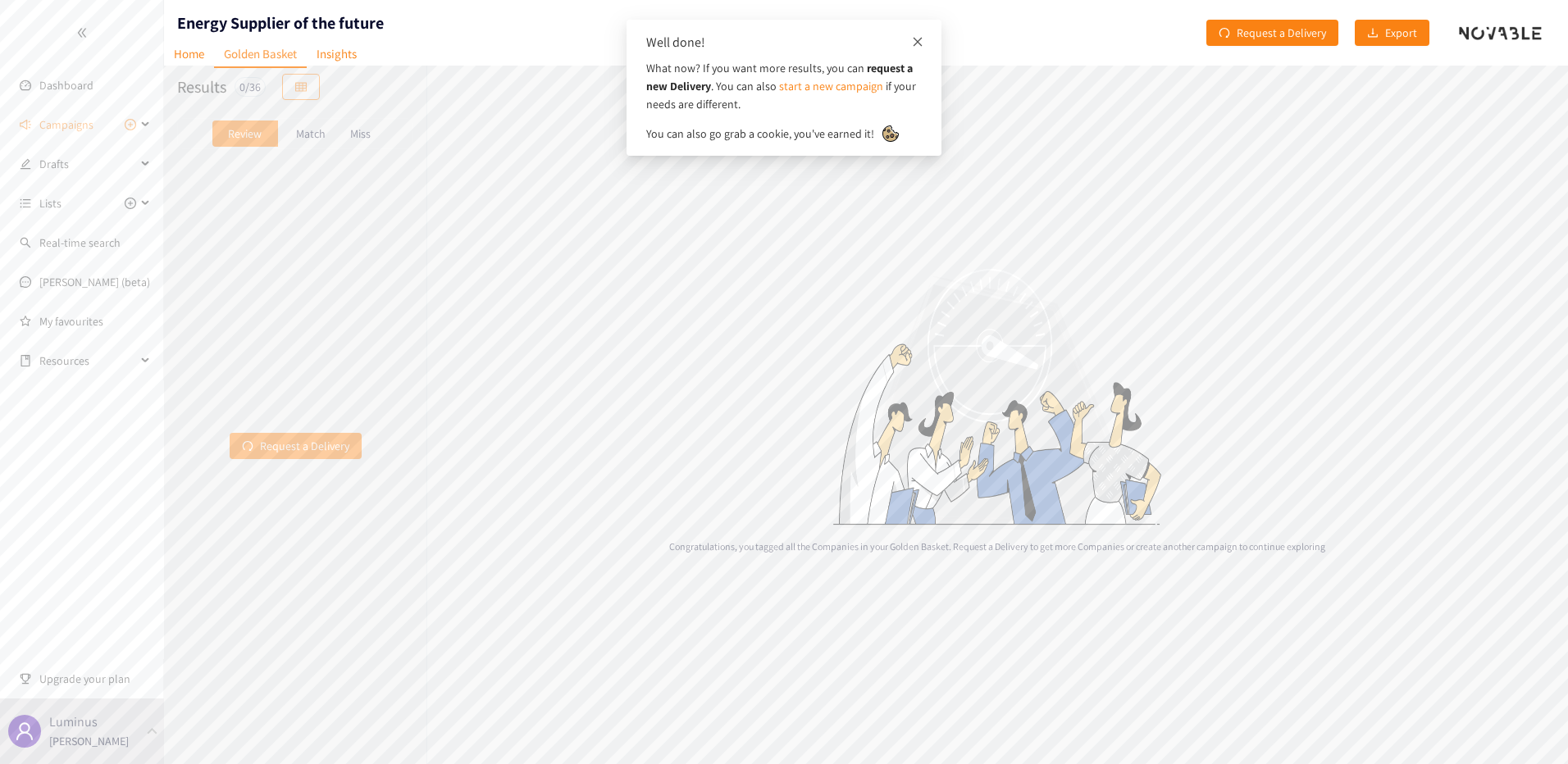
click at [917, 43] on icon "close" at bounding box center [917, 42] width 11 height 11
